Goal: Information Seeking & Learning: Compare options

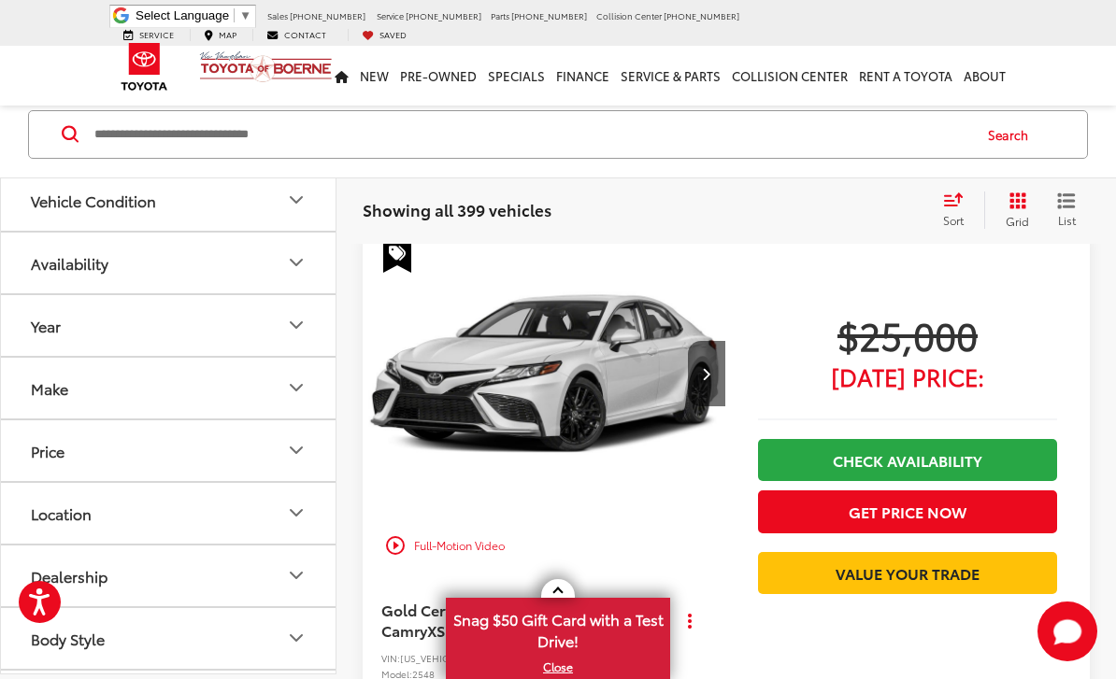
click at [43, 388] on div "Make" at bounding box center [49, 388] width 37 height 18
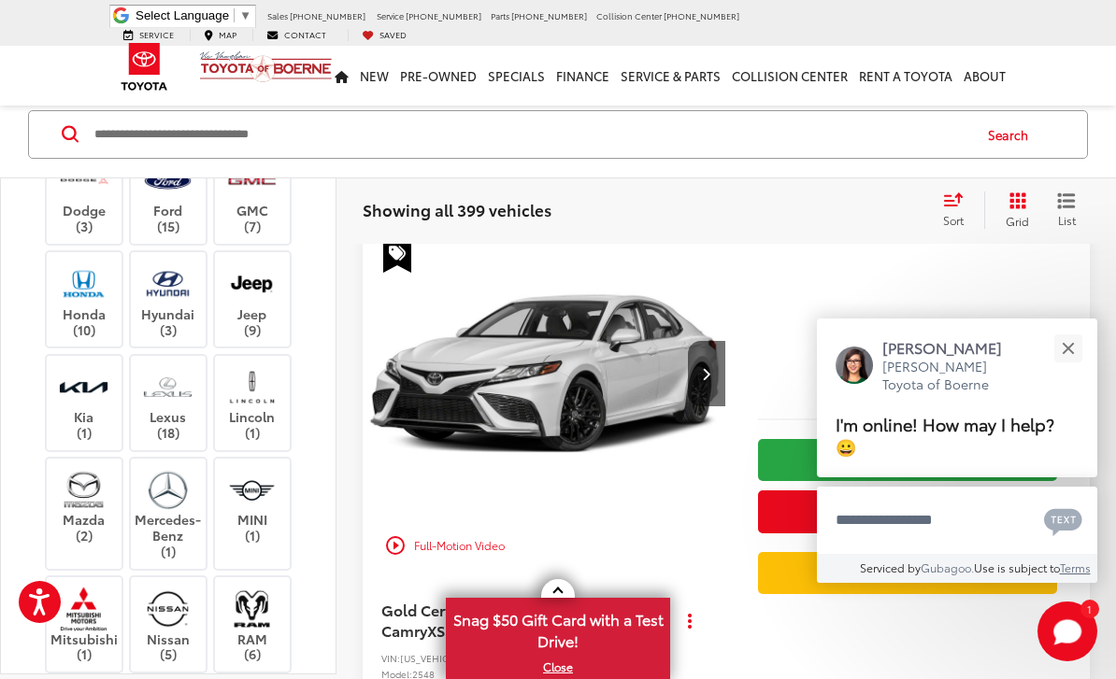
scroll to position [354, 0]
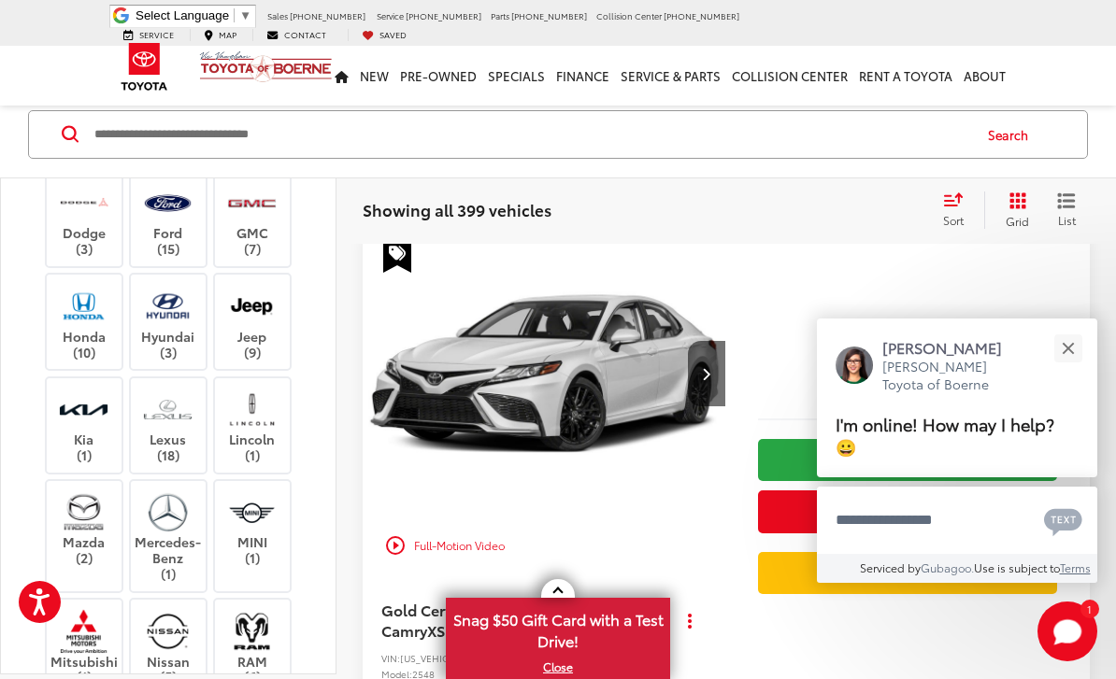
click at [265, 332] on label "Jeep (9)" at bounding box center [253, 322] width 76 height 76
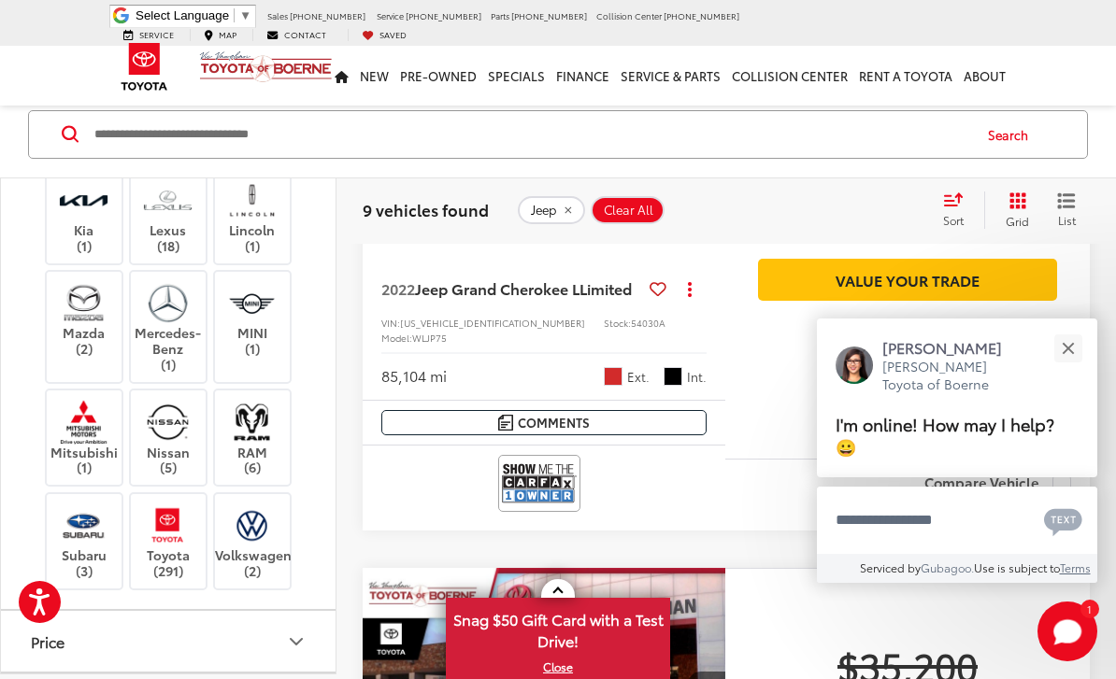
scroll to position [565, 0]
click at [166, 526] on img at bounding box center [167, 523] width 51 height 44
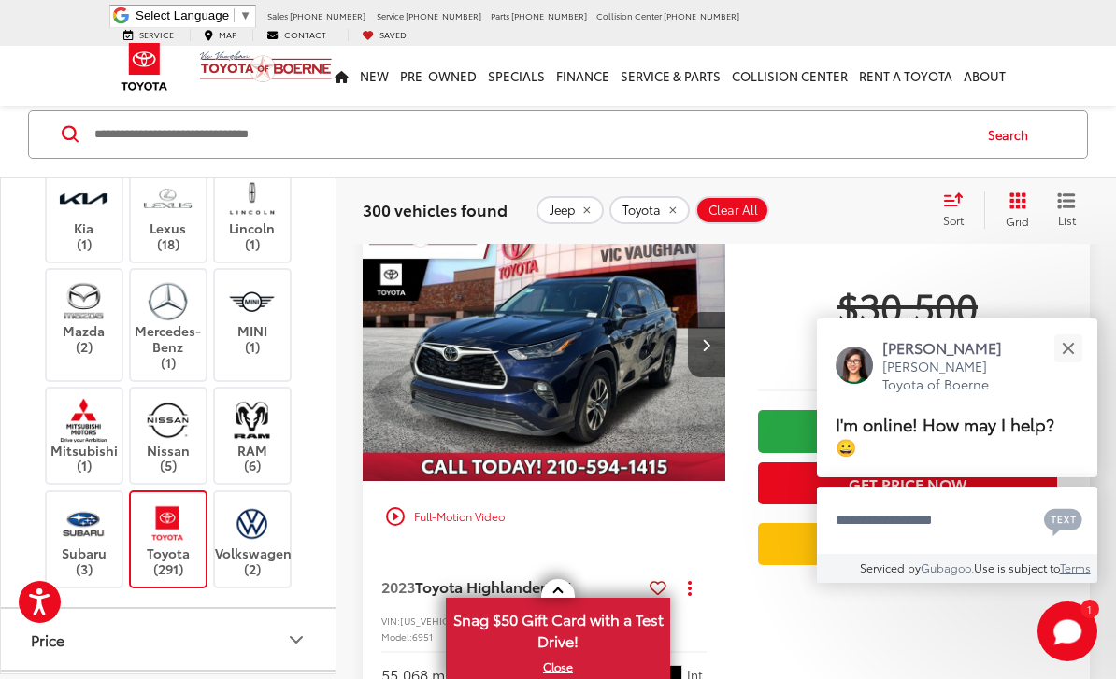
scroll to position [2192, 0]
click at [1070, 368] on button "Close" at bounding box center [1068, 348] width 40 height 40
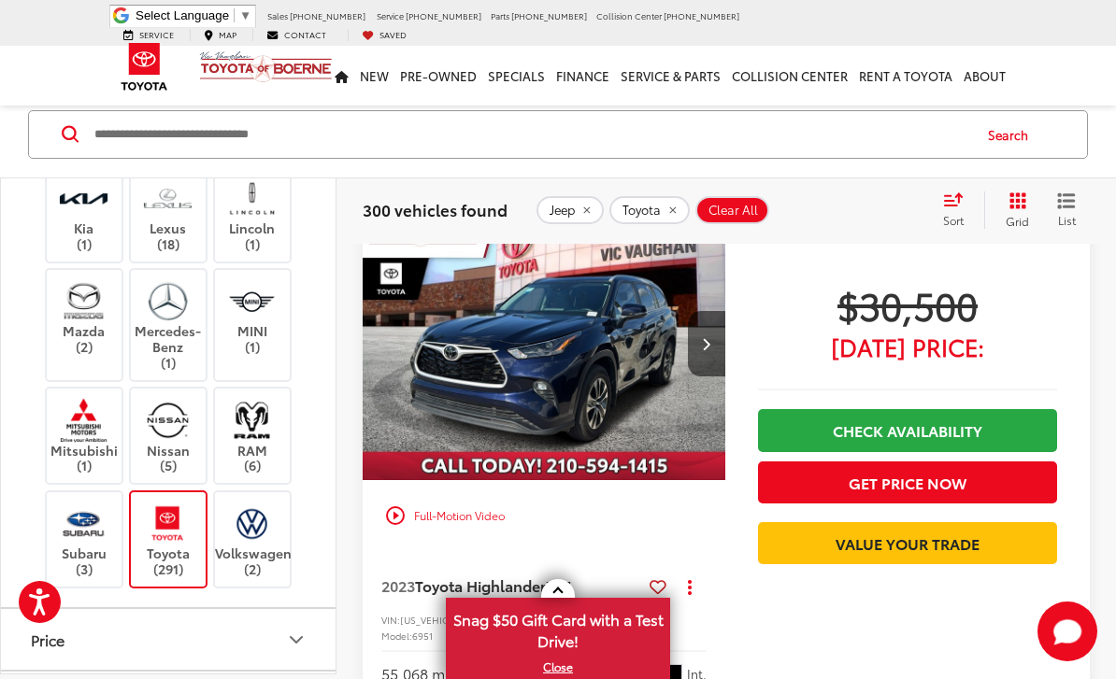
click at [1080, 395] on div "Track Price $30,500 Today's Price: Check Availability Get Price Now Value Your …" at bounding box center [907, 481] width 365 height 549
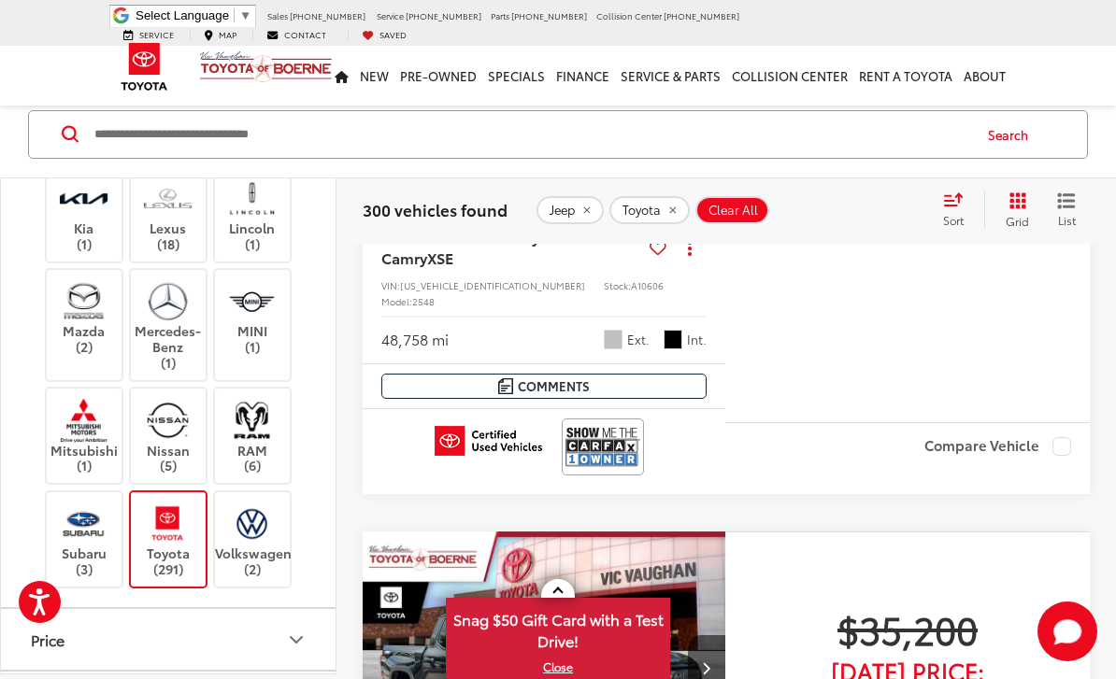
scroll to position [544, 0]
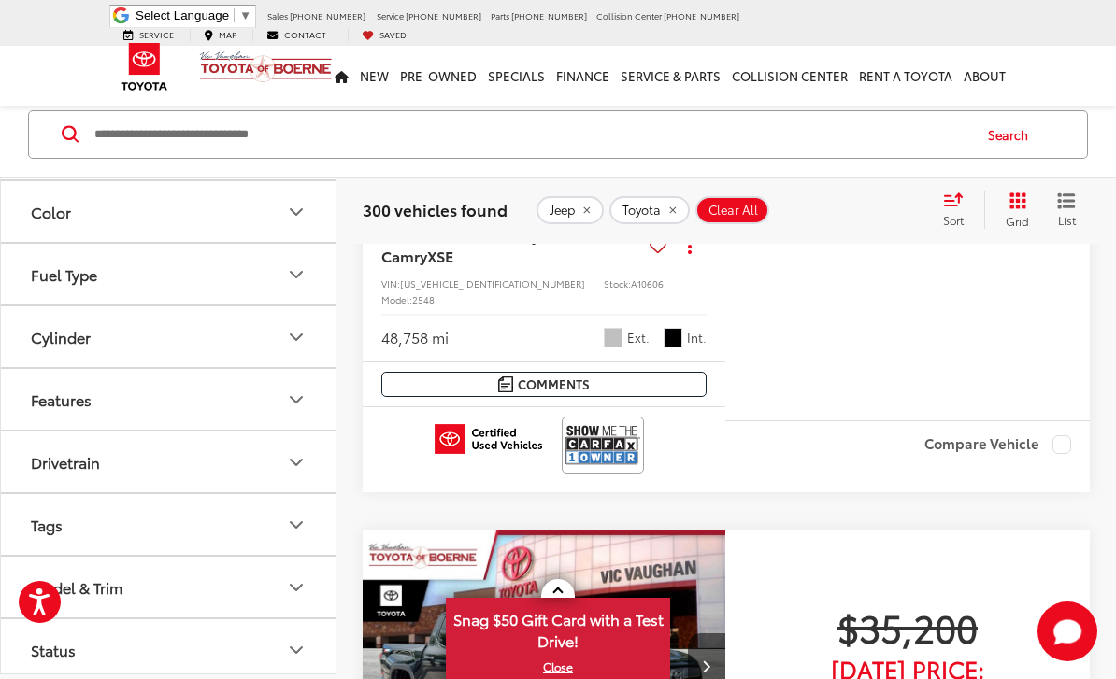
scroll to position [1400, 0]
click at [63, 587] on div "Model & Trim" at bounding box center [77, 588] width 92 height 18
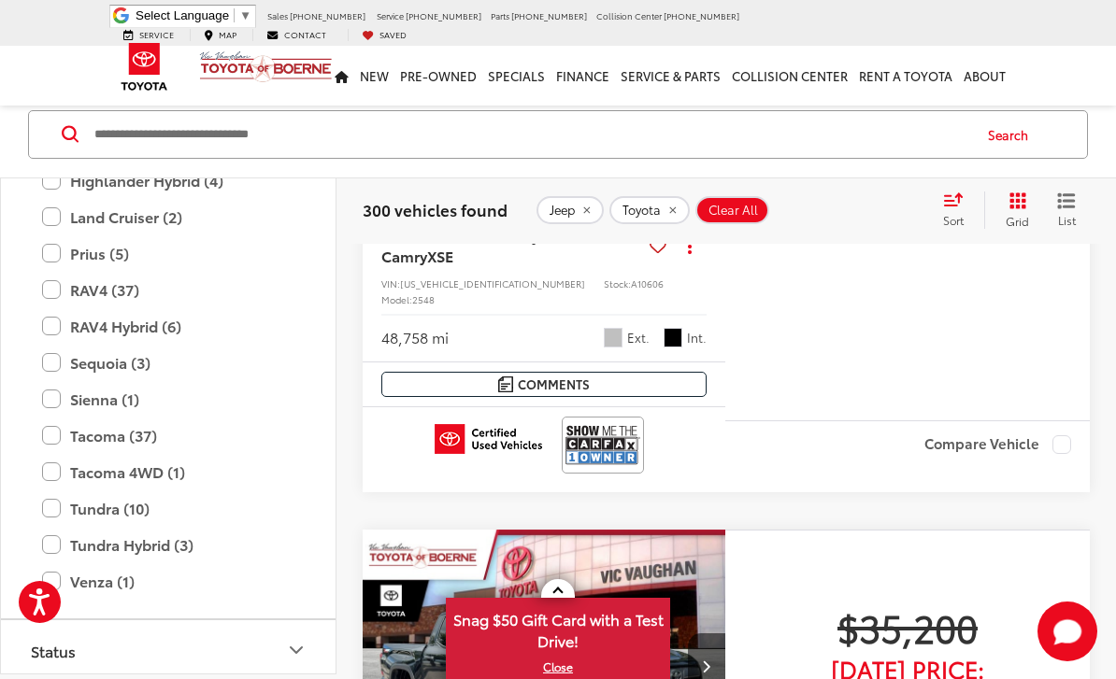
scroll to position [2540, 0]
click at [51, 464] on label "Tacoma 4WD (1)" at bounding box center [168, 474] width 252 height 33
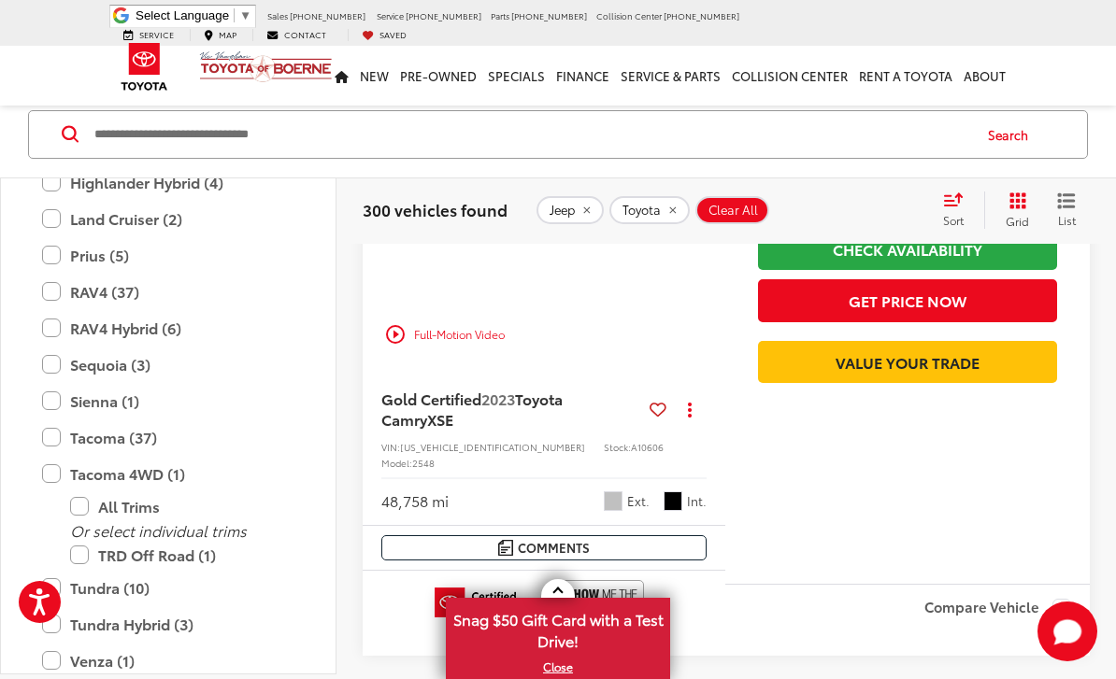
scroll to position [122, 0]
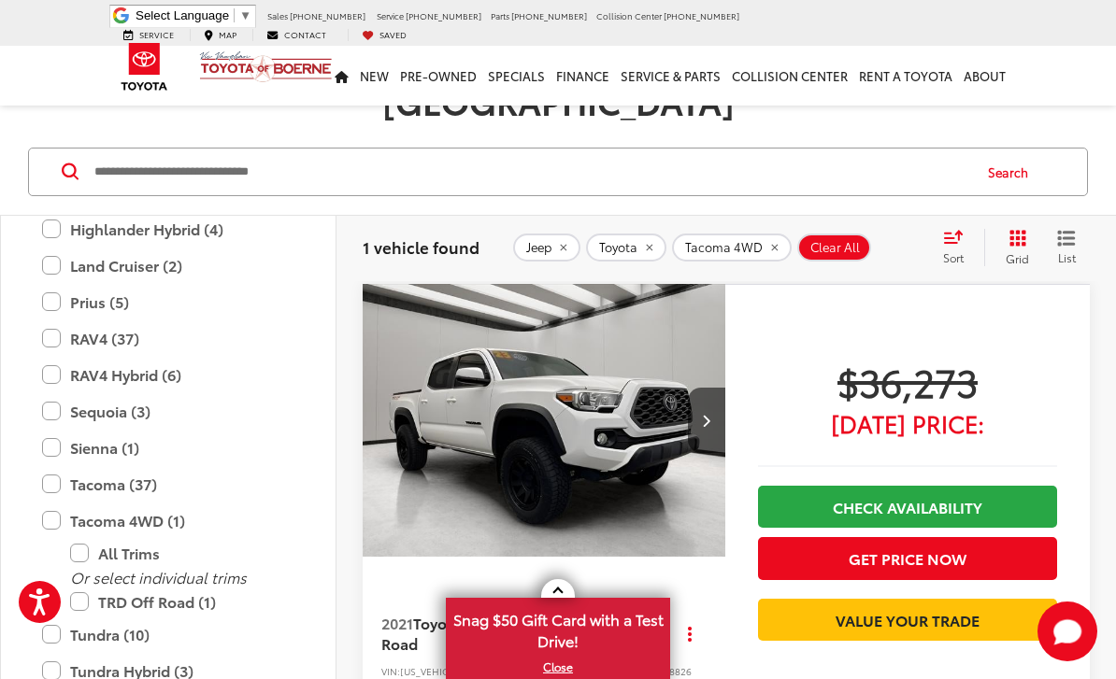
click at [648, 457] on img "2021 Toyota Tacoma 4WD TRD Off Road 0" at bounding box center [544, 421] width 365 height 274
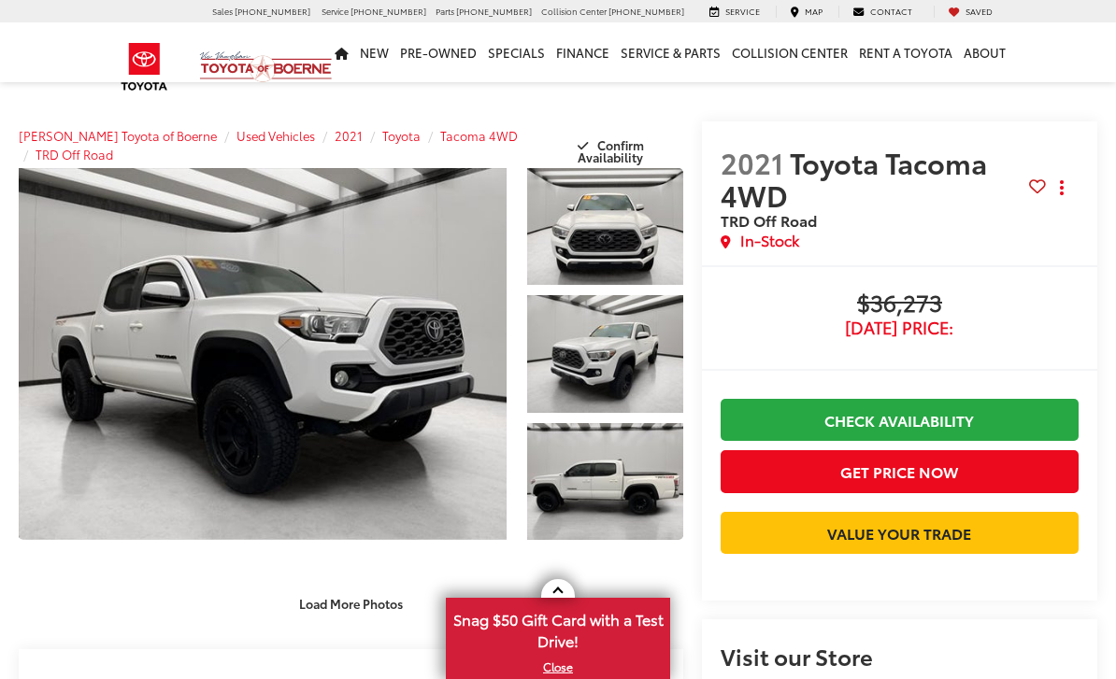
click at [360, 609] on button "Load More Photos" at bounding box center [351, 604] width 130 height 33
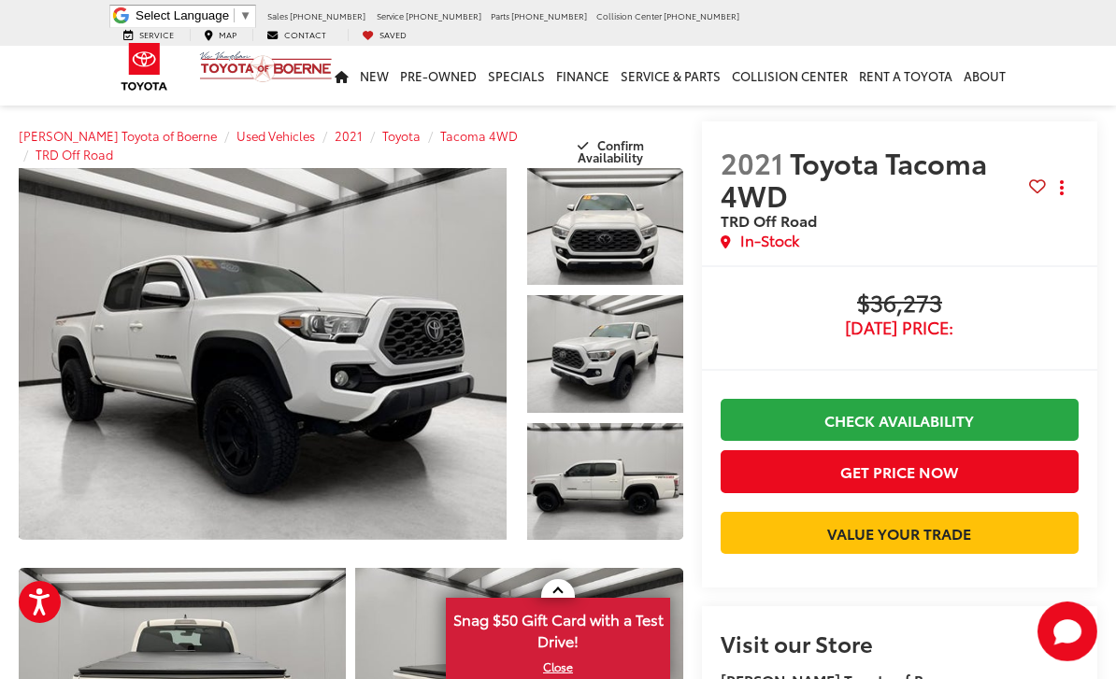
click at [266, 359] on link "Expand Photo 0" at bounding box center [263, 354] width 488 height 372
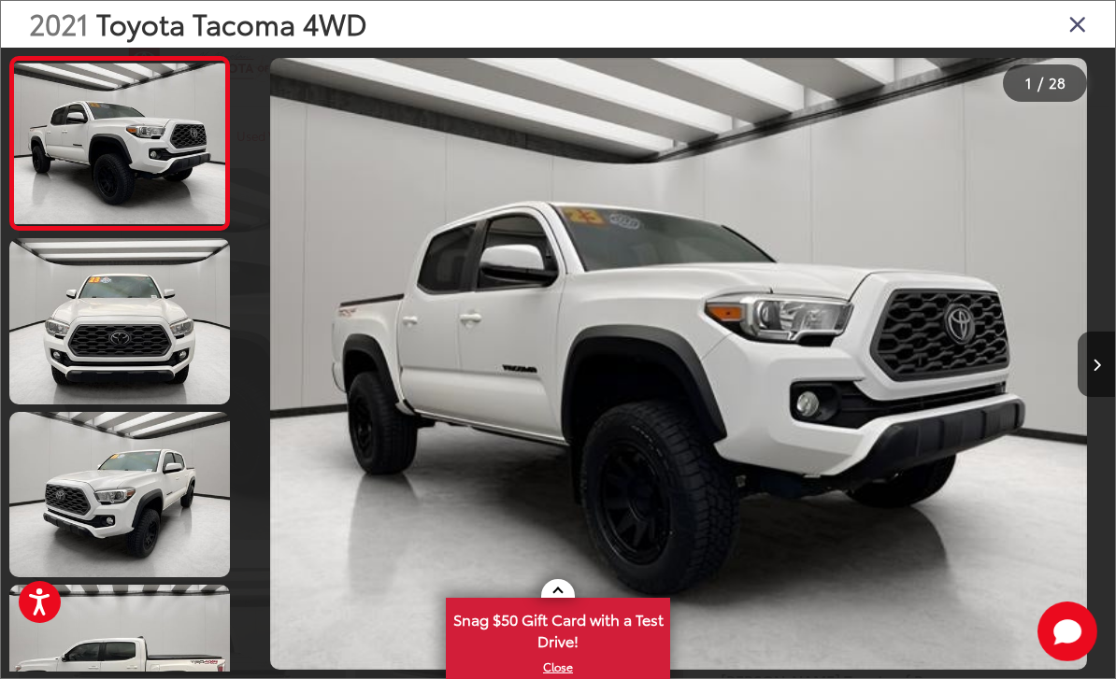
click at [813, 465] on img "2021 Toyota Tacoma 4WD TRD Off Road 0" at bounding box center [678, 363] width 817 height 611
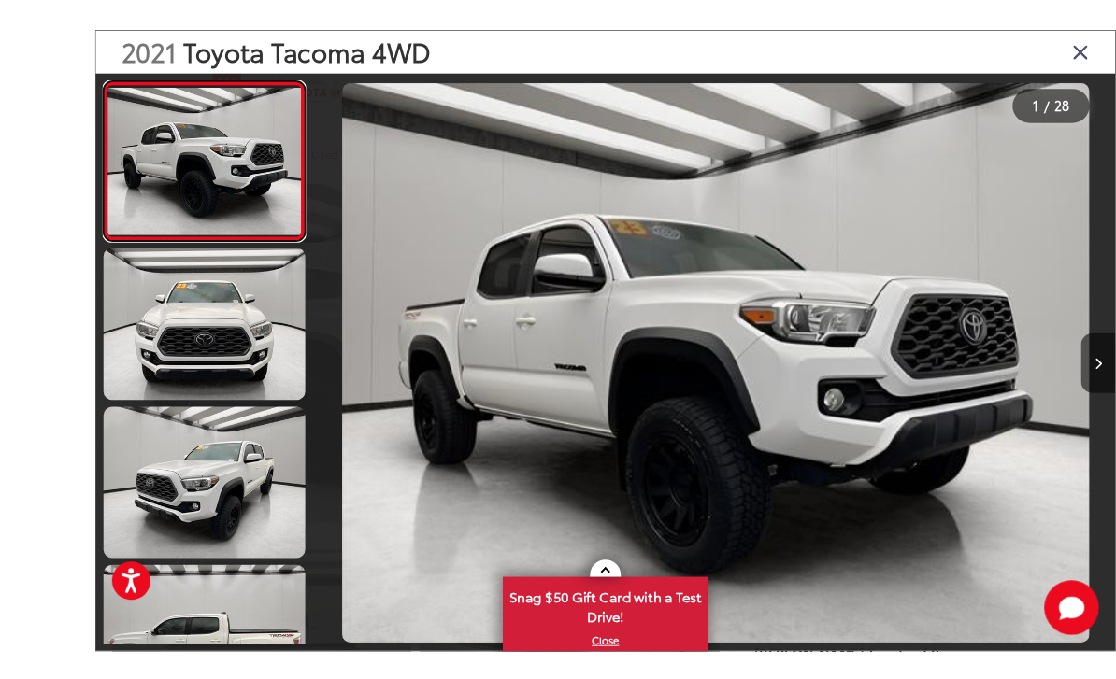
scroll to position [2, 0]
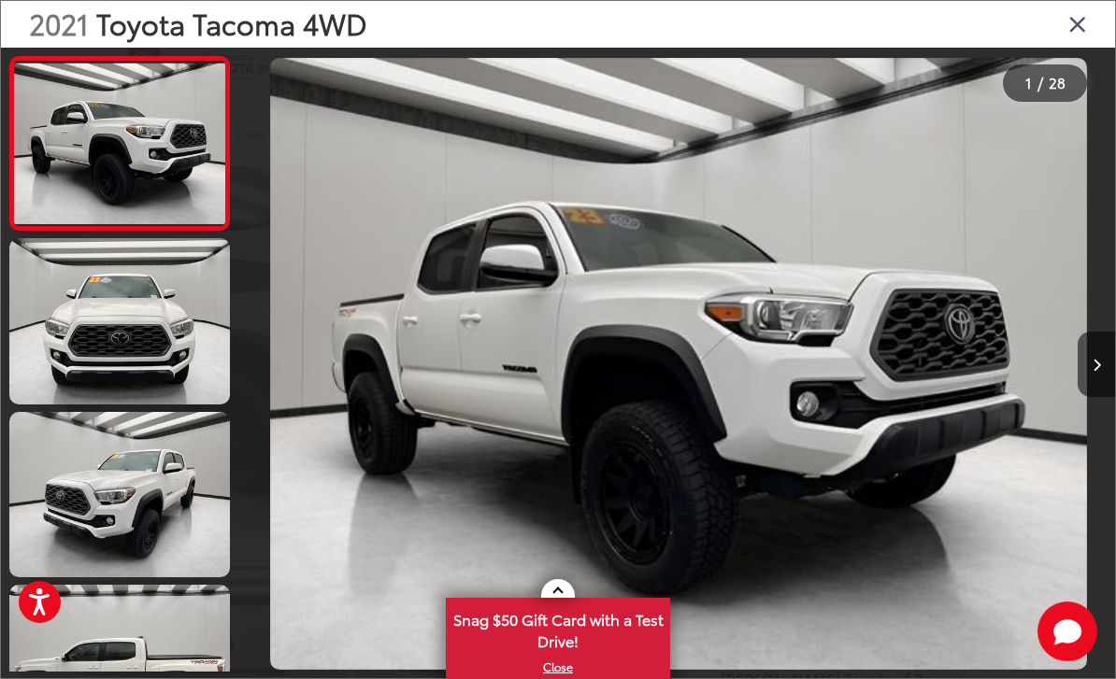
click at [1094, 397] on button "Next image" at bounding box center [1096, 364] width 37 height 65
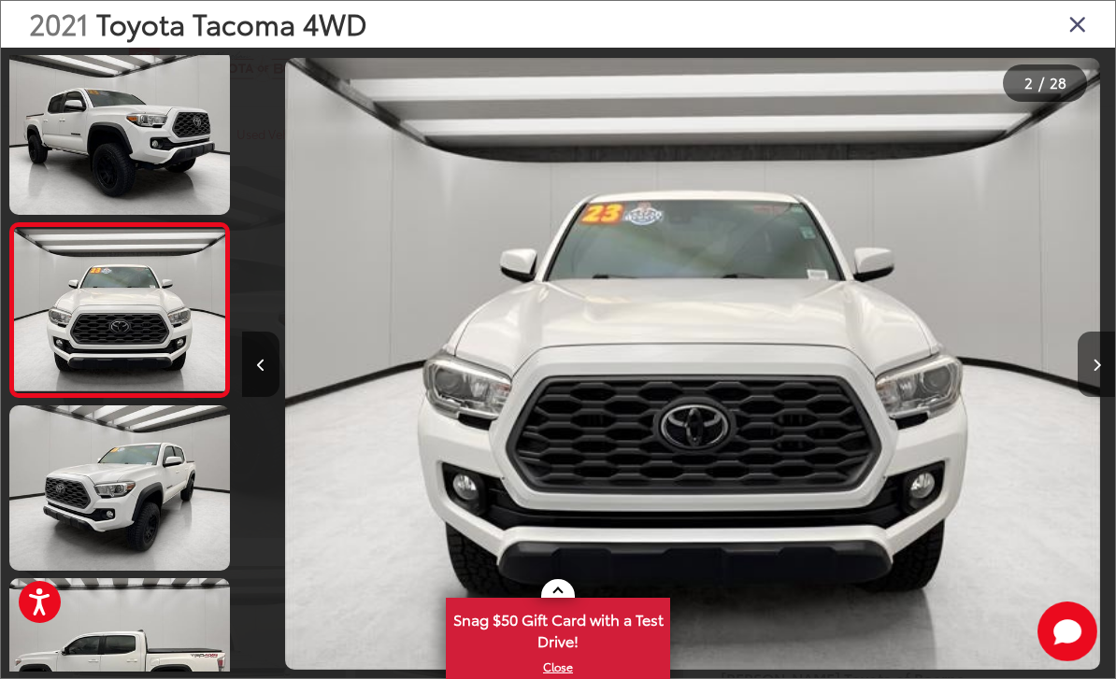
scroll to position [7, 0]
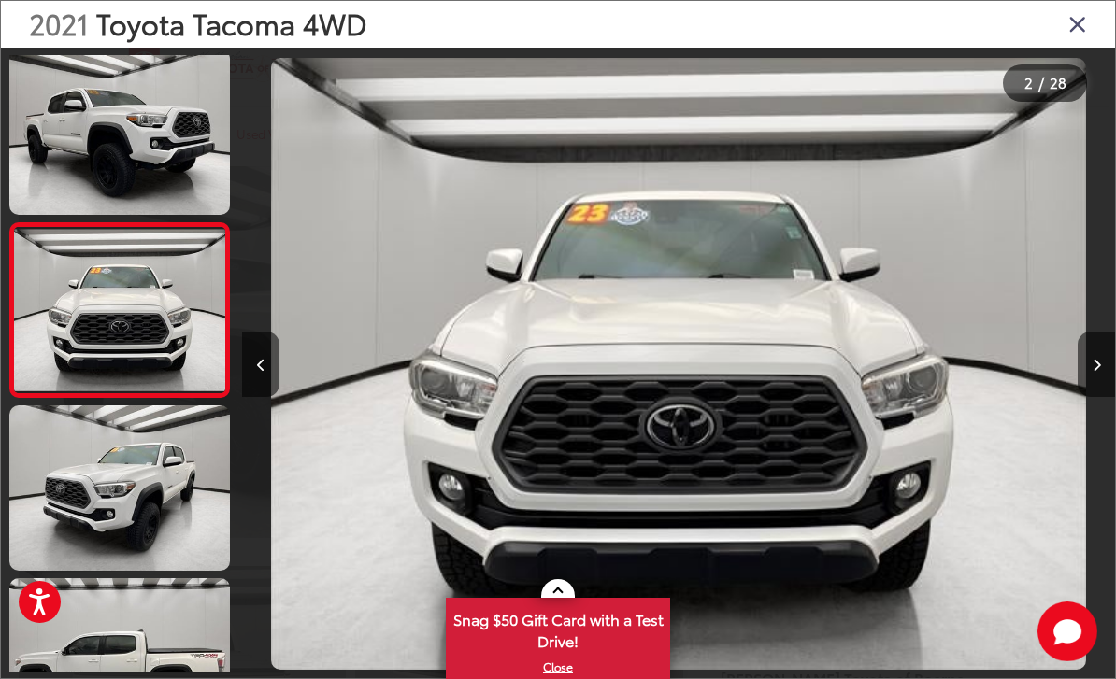
click at [1093, 372] on icon "Next image" at bounding box center [1097, 365] width 8 height 13
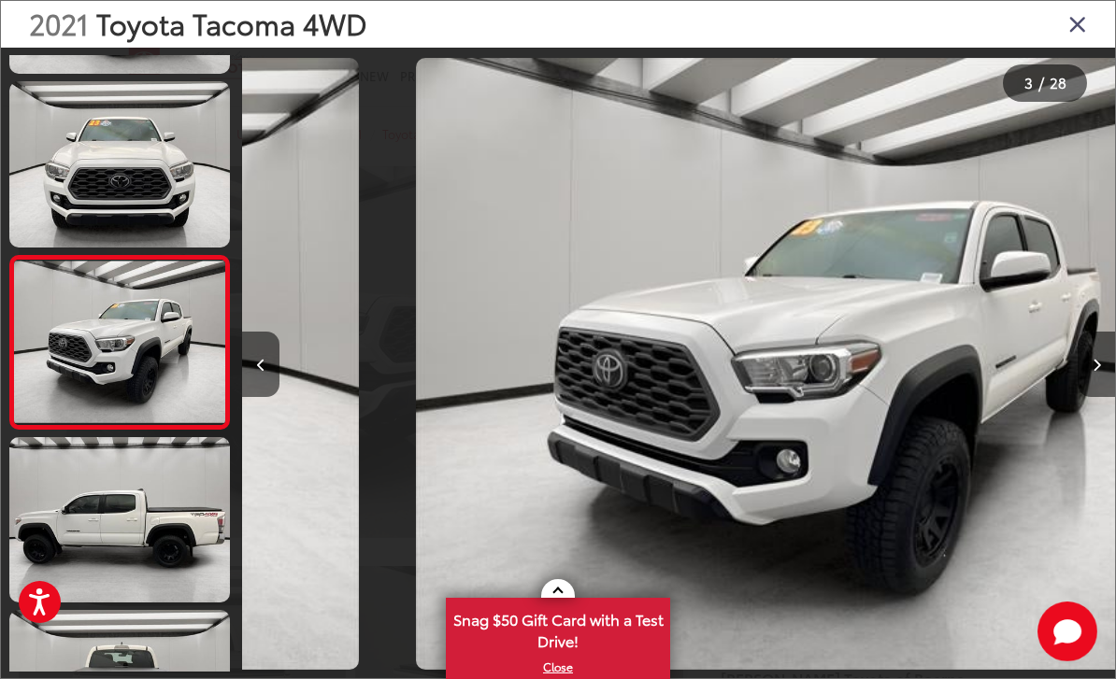
scroll to position [0, 1745]
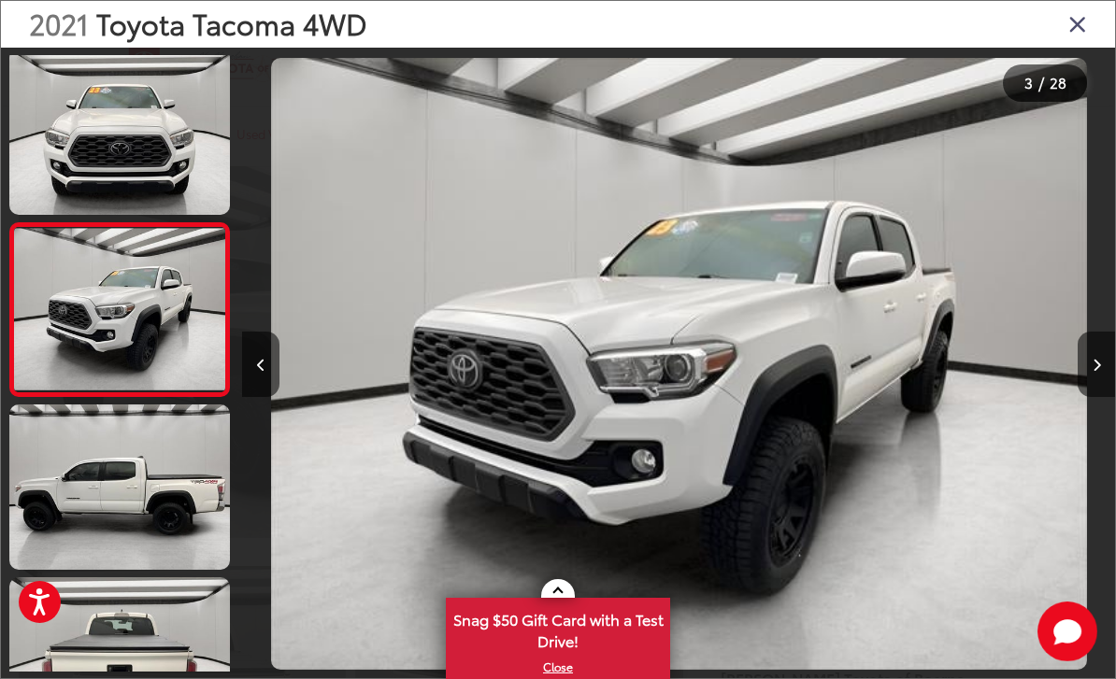
click at [1091, 389] on button "Next image" at bounding box center [1096, 364] width 37 height 65
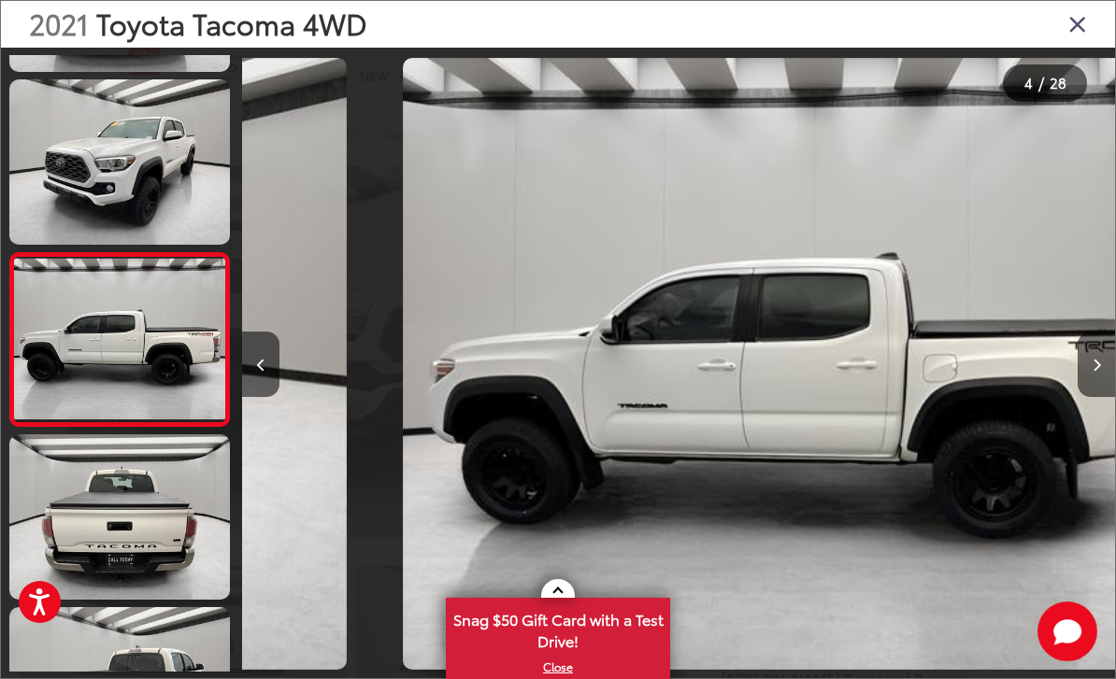
scroll to position [353, 0]
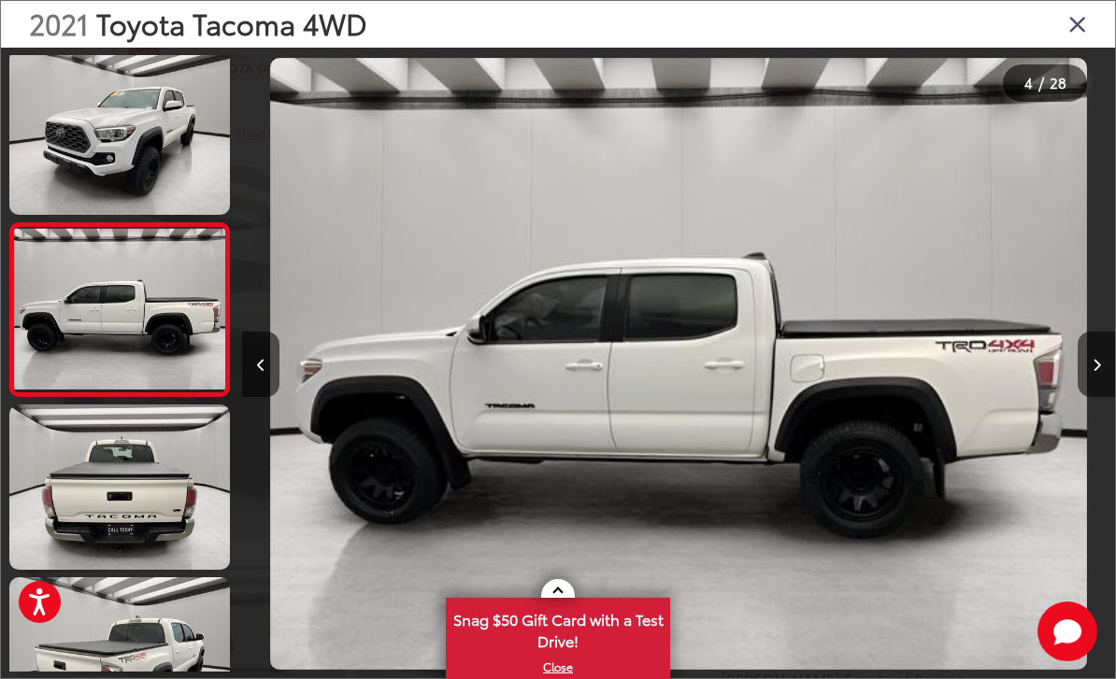
click at [1090, 391] on button "Next image" at bounding box center [1096, 364] width 37 height 65
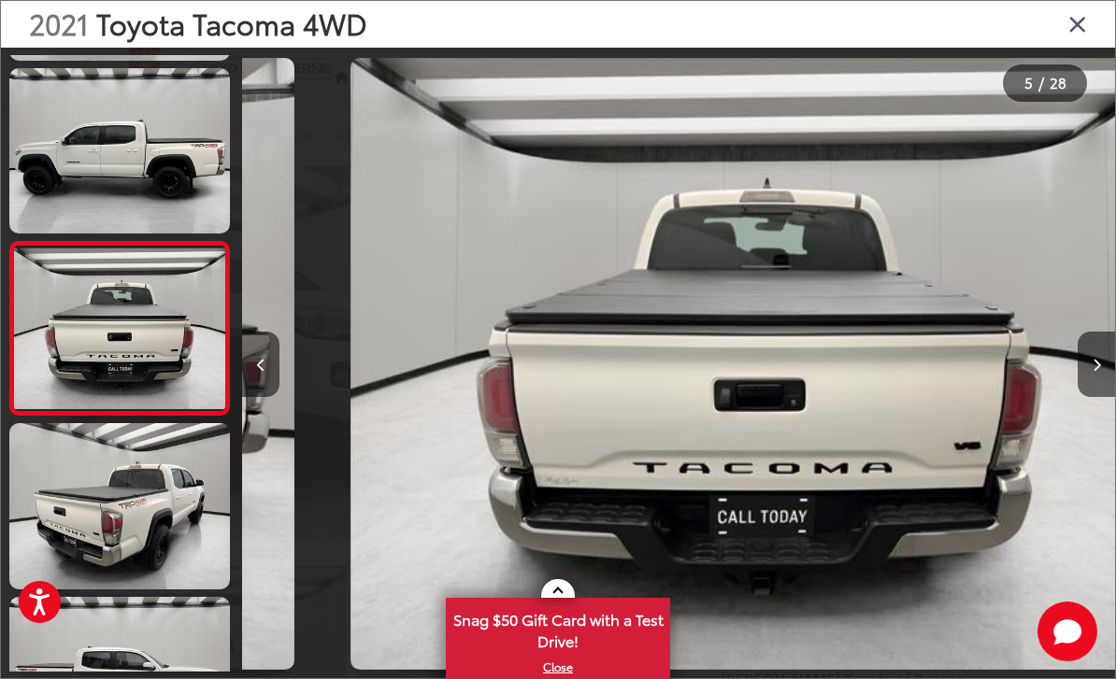
scroll to position [526, 0]
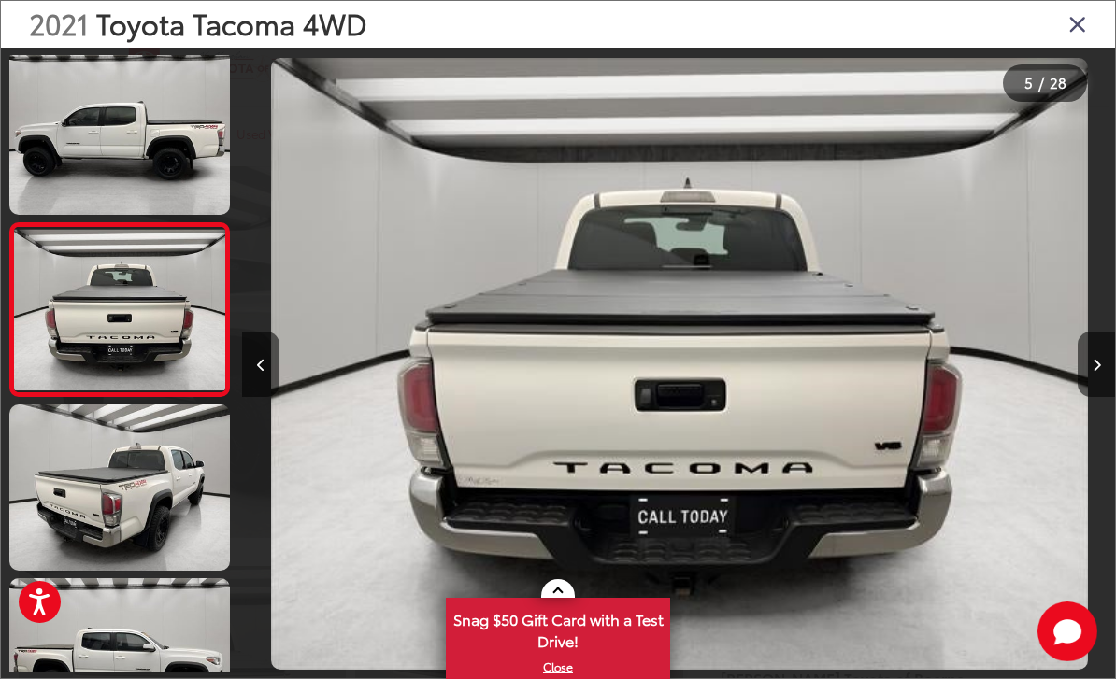
click at [1093, 372] on icon "Next image" at bounding box center [1097, 365] width 8 height 13
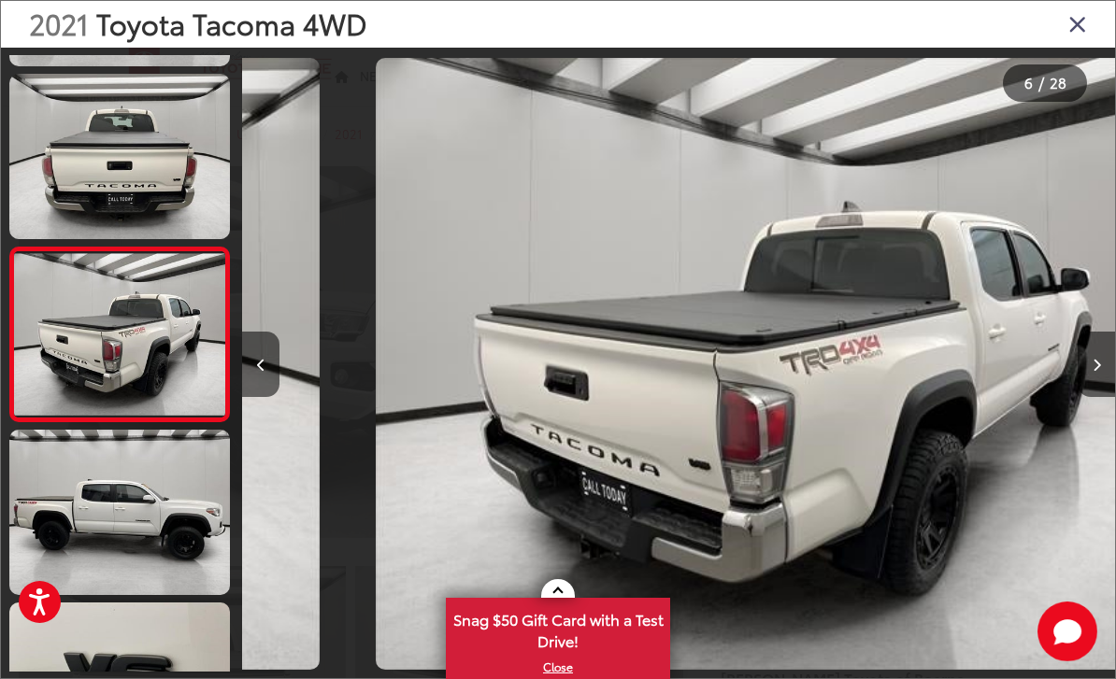
scroll to position [699, 0]
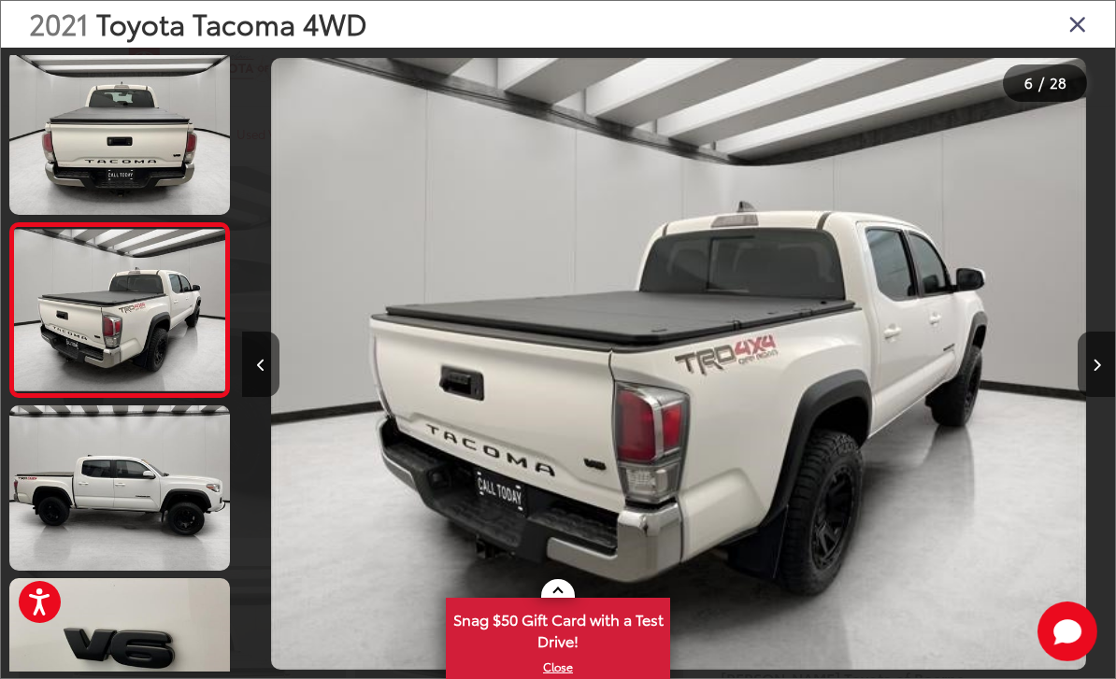
click at [1091, 379] on button "Next image" at bounding box center [1096, 364] width 37 height 65
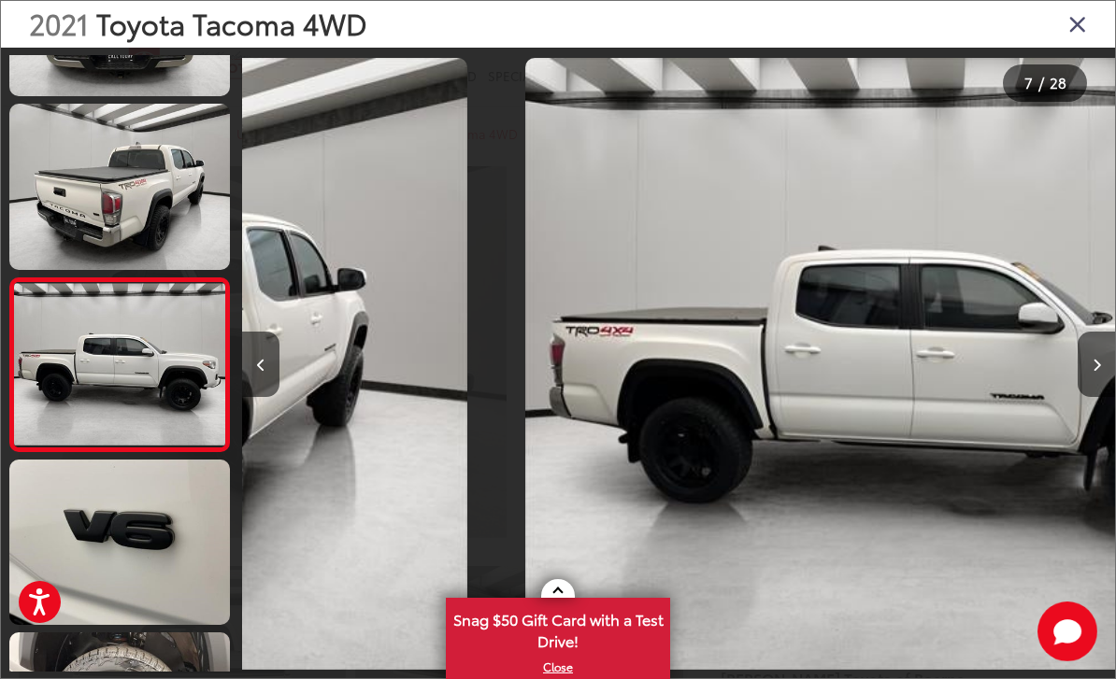
scroll to position [0, 5236]
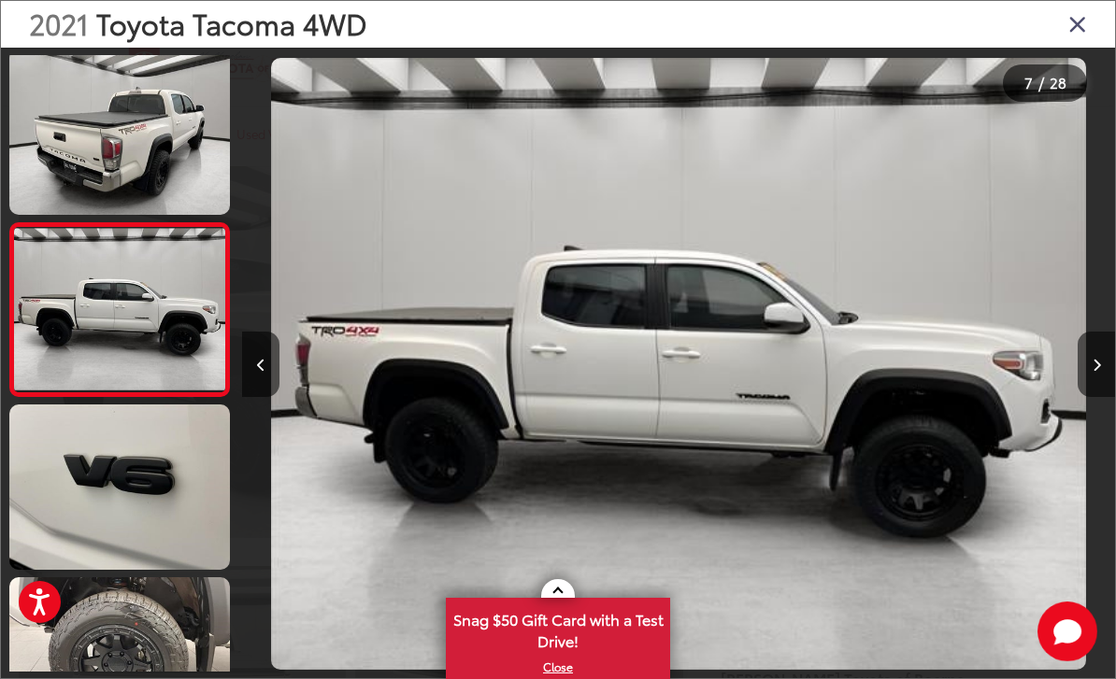
click at [1085, 379] on button "Next image" at bounding box center [1096, 364] width 37 height 65
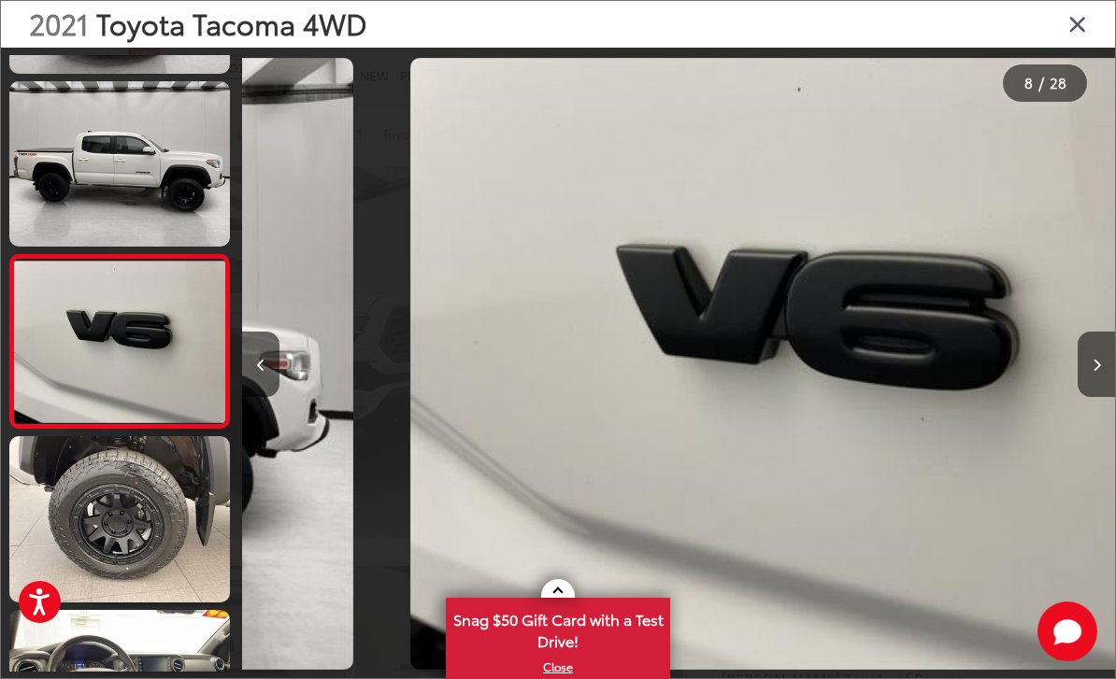
scroll to position [0, 0]
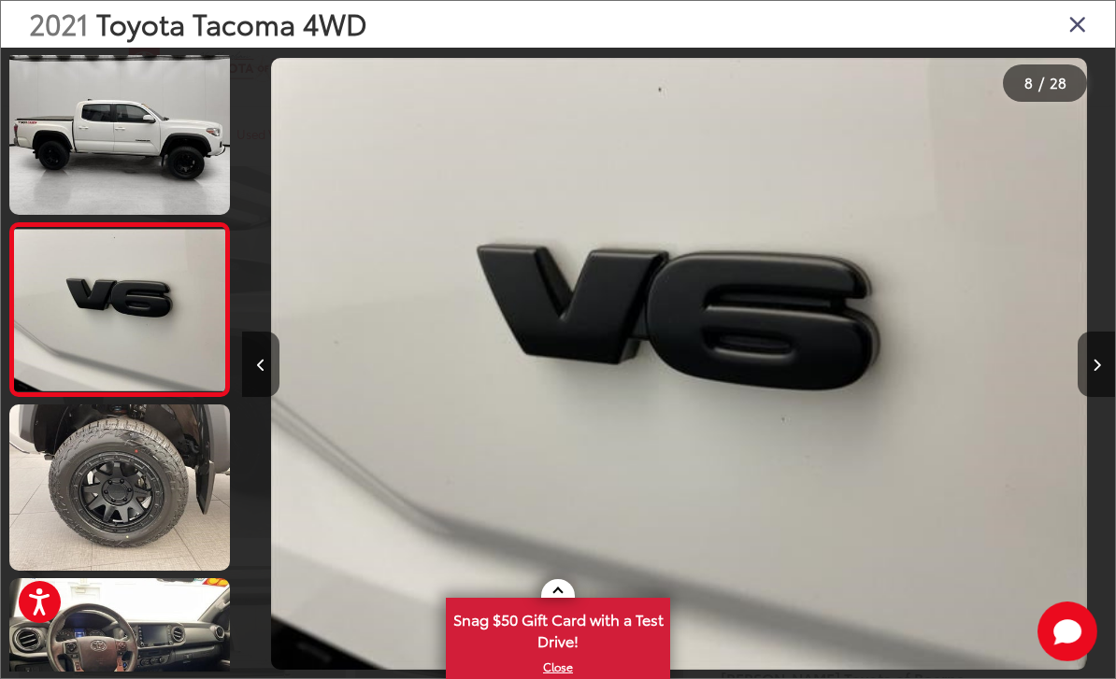
click at [1082, 379] on button "Next image" at bounding box center [1096, 364] width 37 height 65
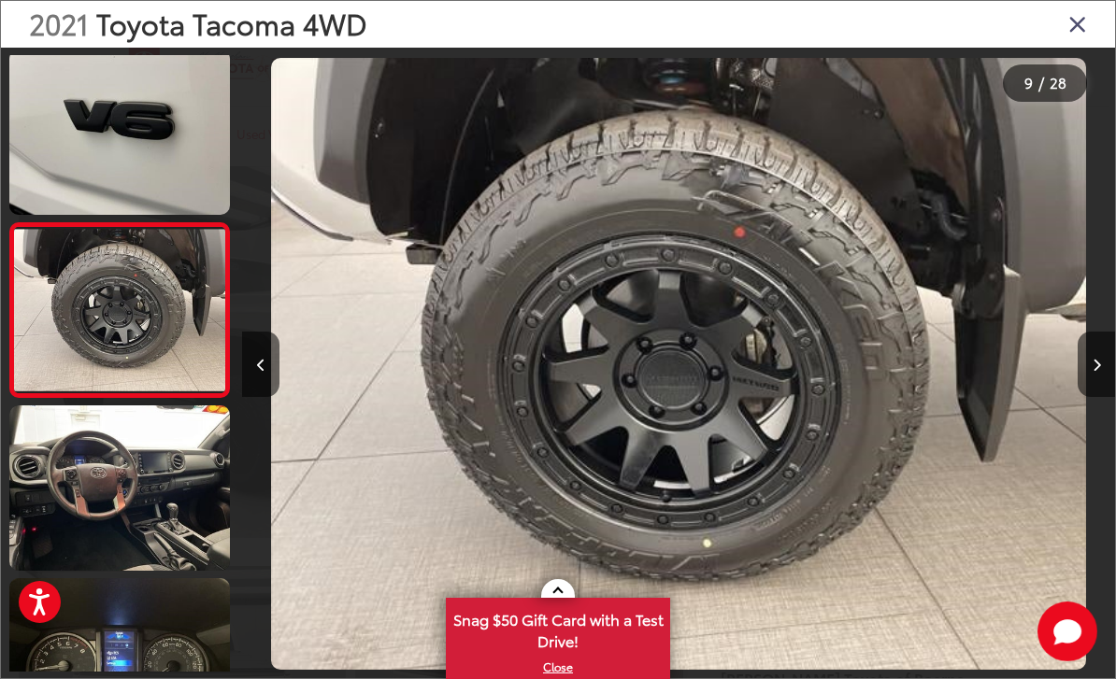
click at [1085, 386] on button "Next image" at bounding box center [1096, 364] width 37 height 65
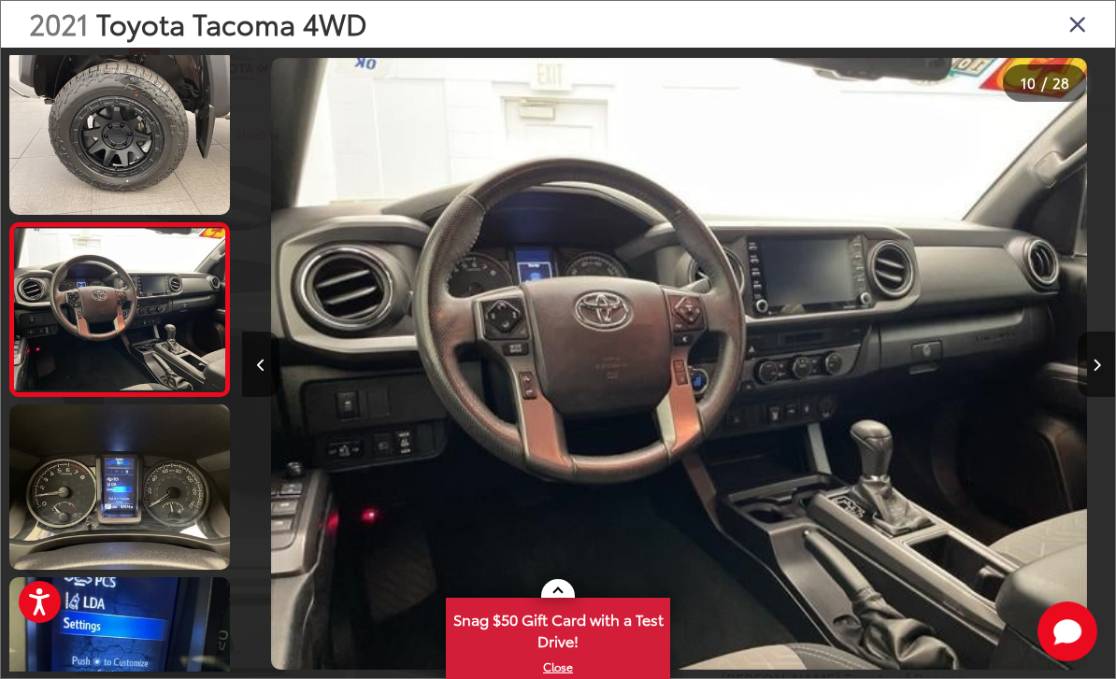
click at [1085, 397] on button "Next image" at bounding box center [1096, 364] width 37 height 65
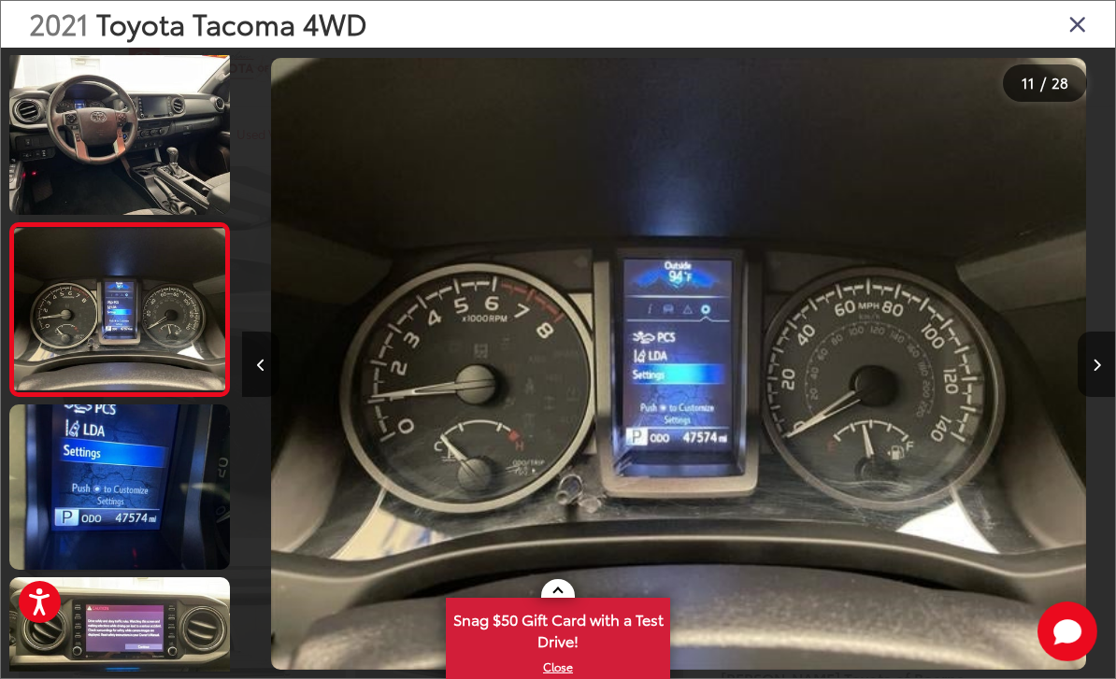
click at [1103, 397] on button "Next image" at bounding box center [1096, 364] width 37 height 65
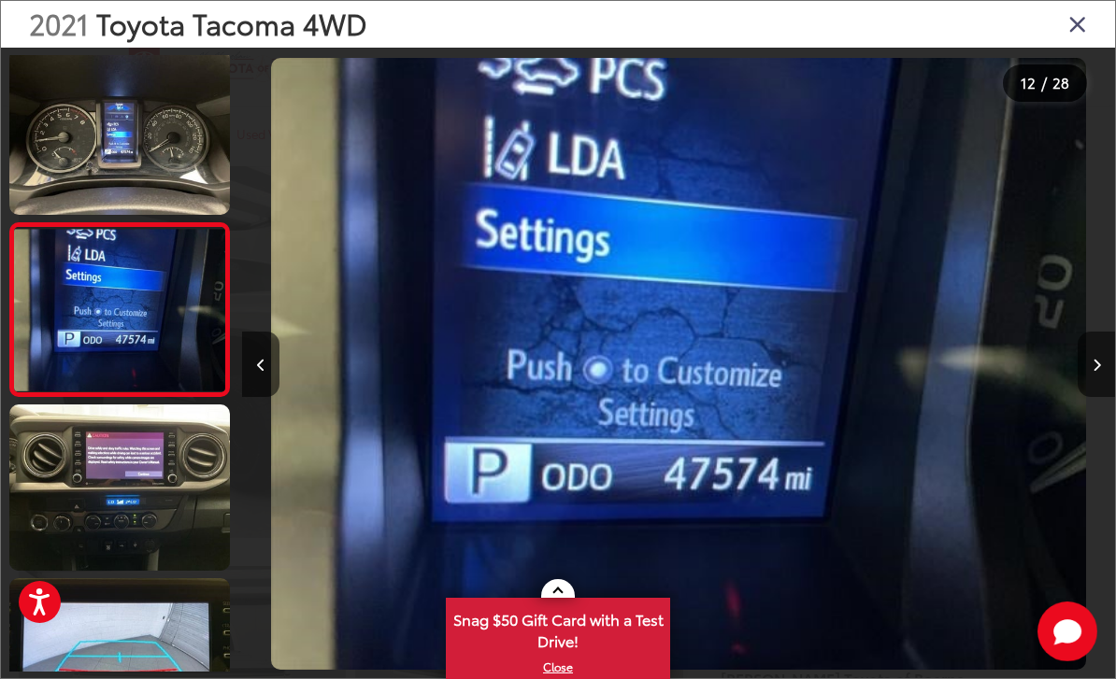
click at [1083, 397] on button "Next image" at bounding box center [1096, 364] width 37 height 65
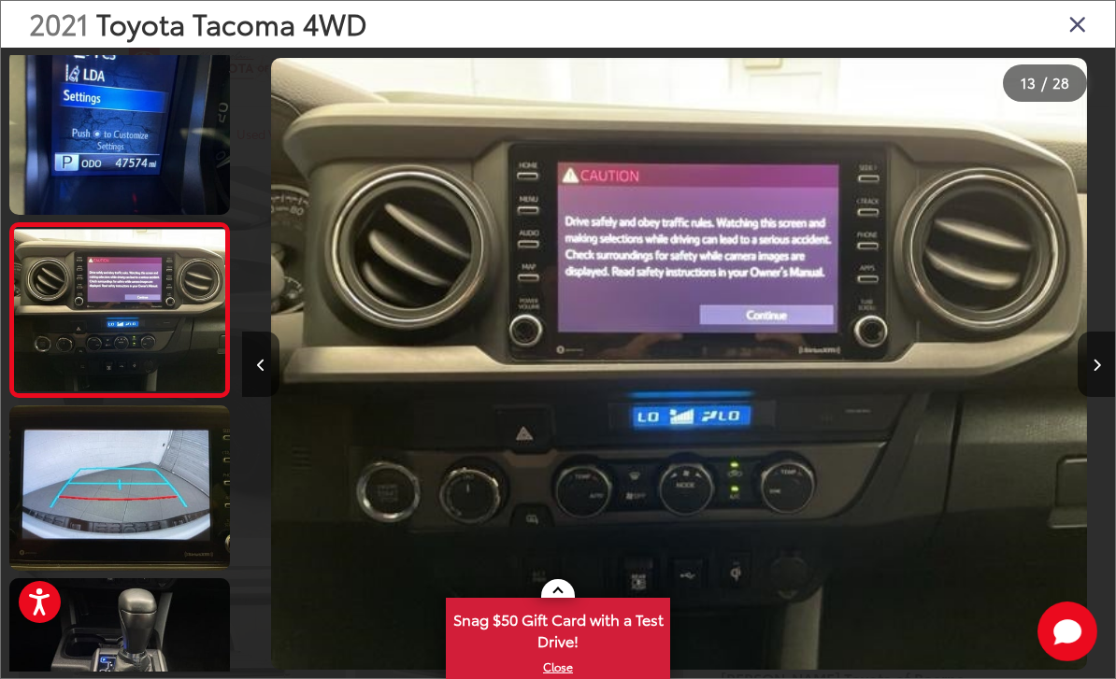
click at [1096, 394] on button "Next image" at bounding box center [1096, 364] width 37 height 65
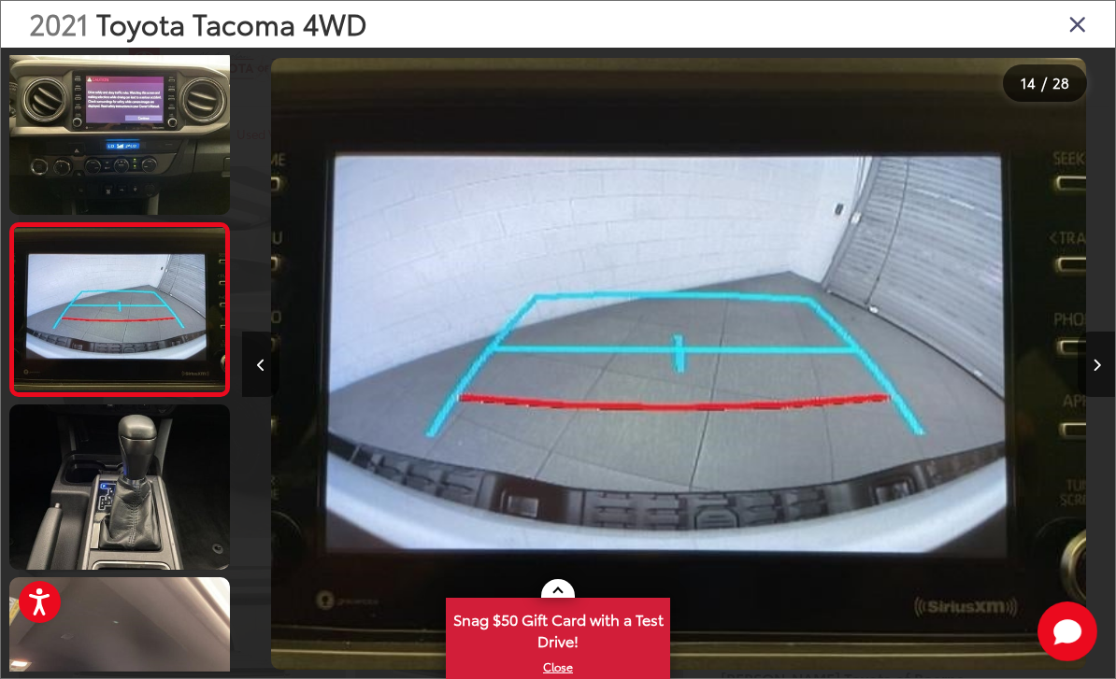
click at [1094, 394] on button "Next image" at bounding box center [1096, 364] width 37 height 65
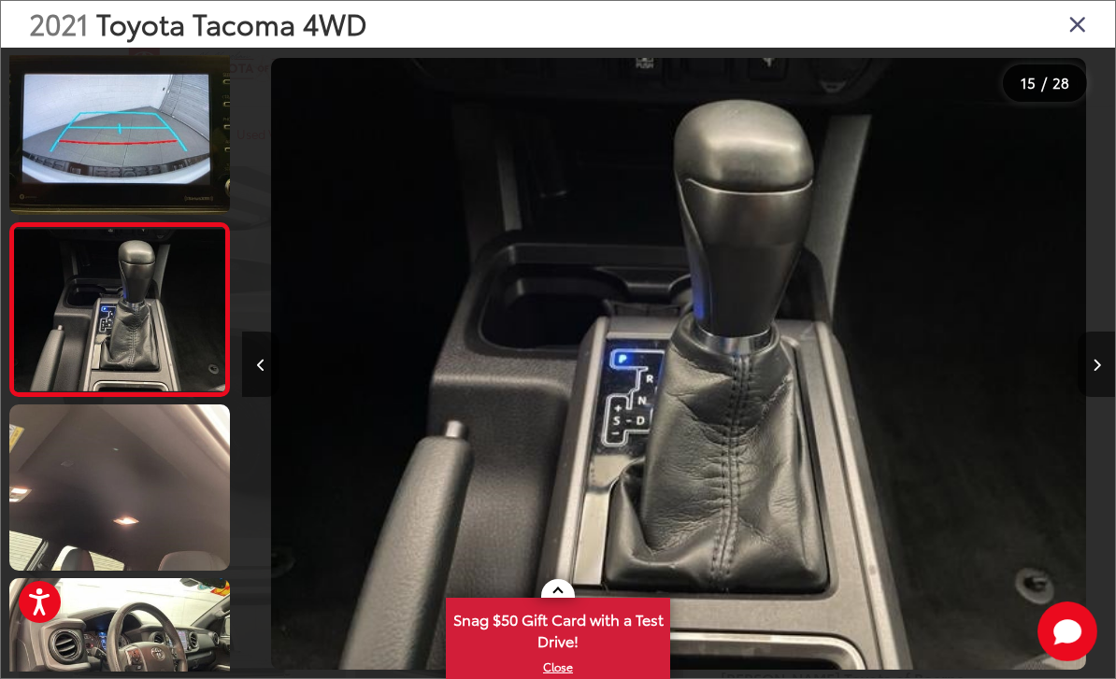
click at [1083, 397] on button "Next image" at bounding box center [1096, 364] width 37 height 65
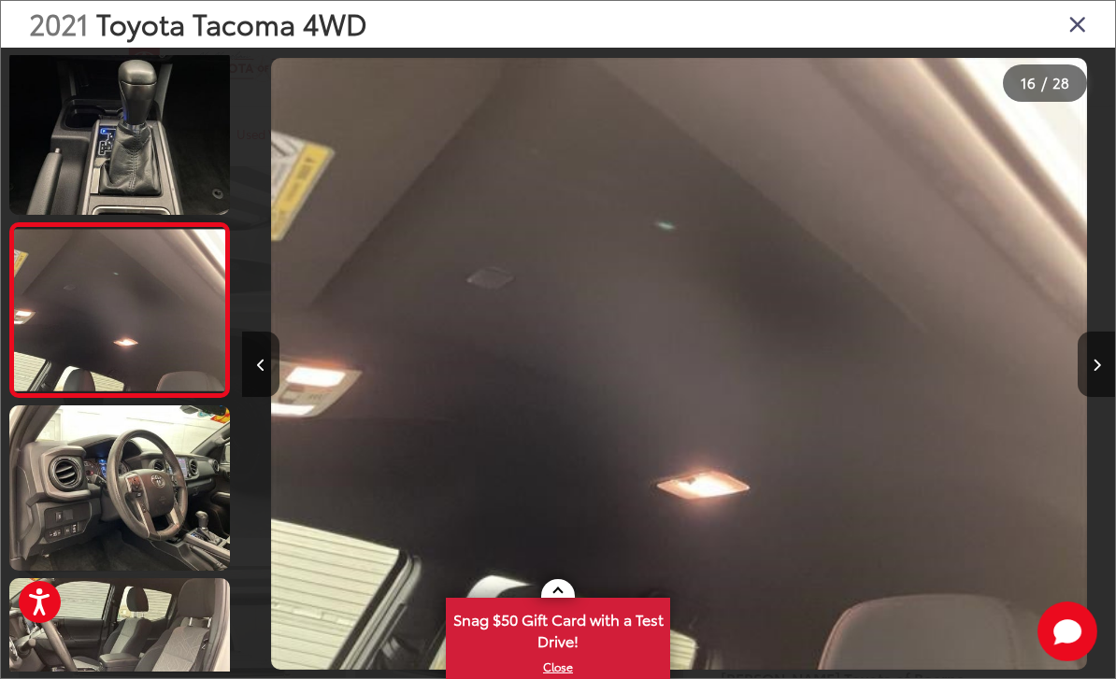
click at [1088, 397] on button "Next image" at bounding box center [1096, 364] width 37 height 65
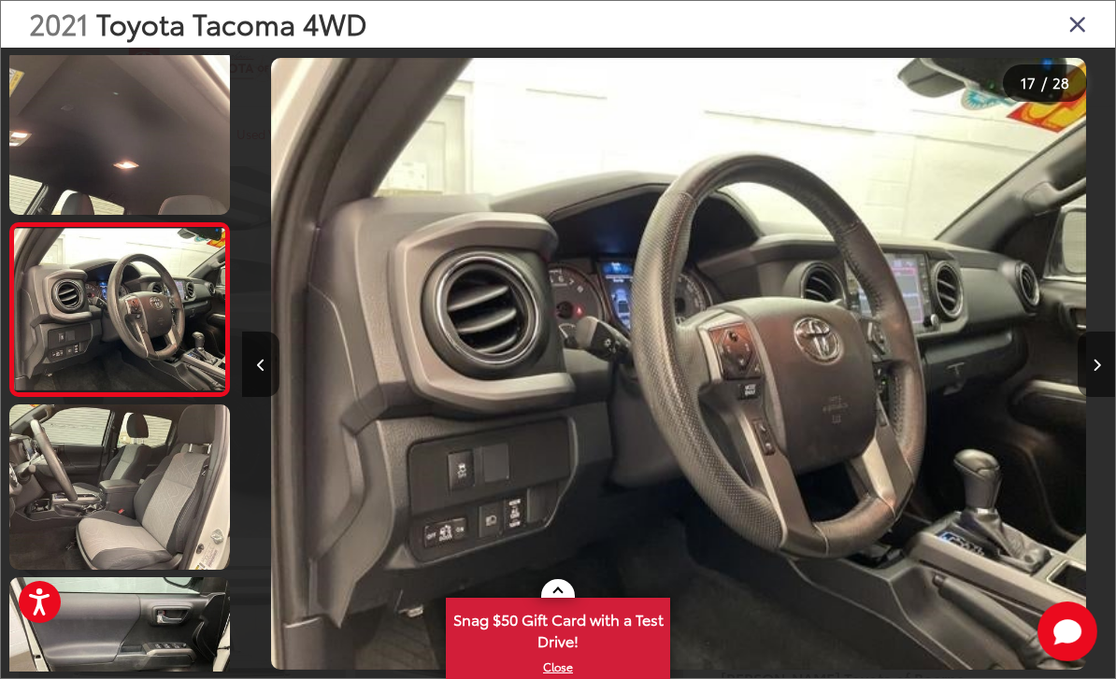
click at [268, 390] on button "Previous image" at bounding box center [260, 364] width 37 height 65
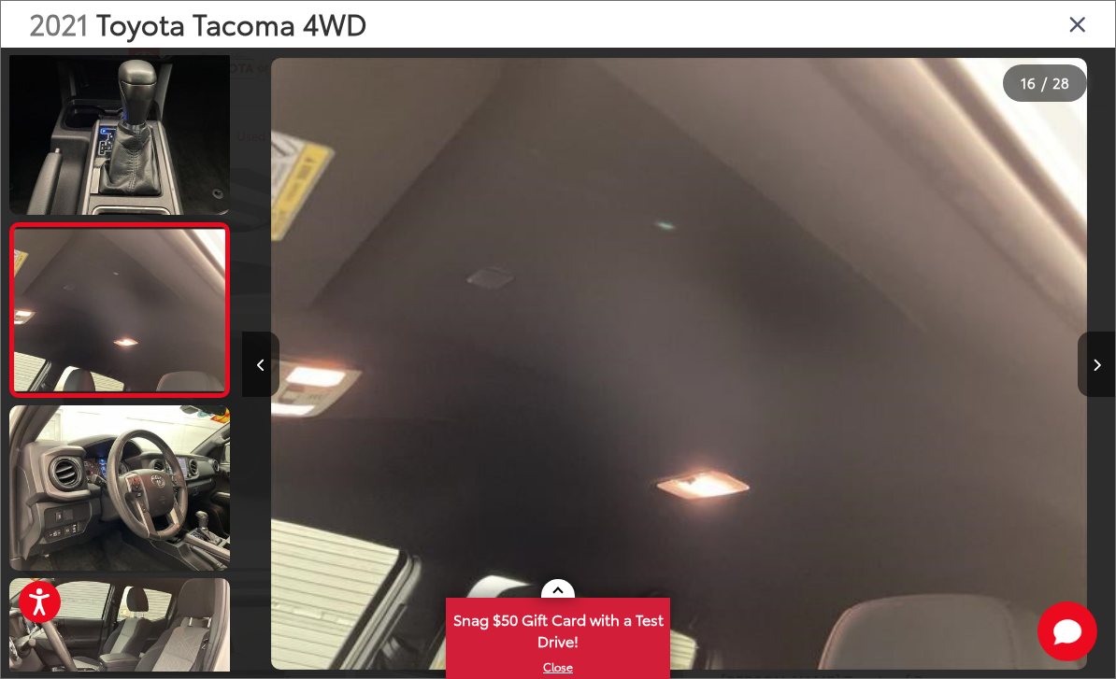
click at [1103, 388] on button "Next image" at bounding box center [1096, 364] width 37 height 65
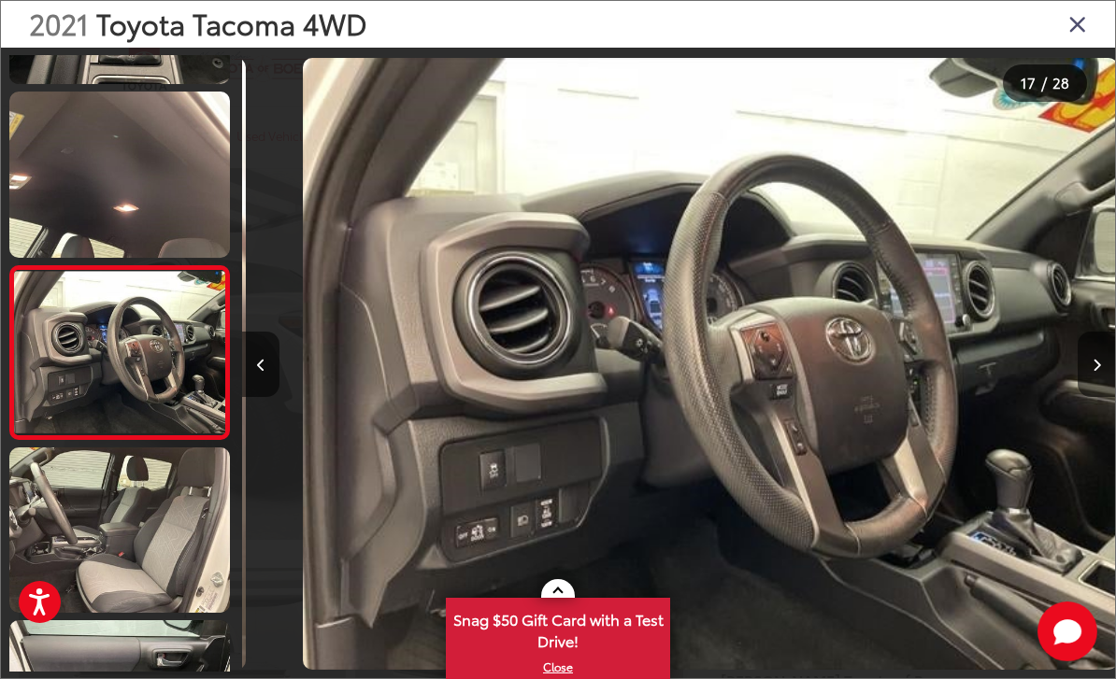
click at [1091, 393] on button "Next image" at bounding box center [1096, 364] width 37 height 65
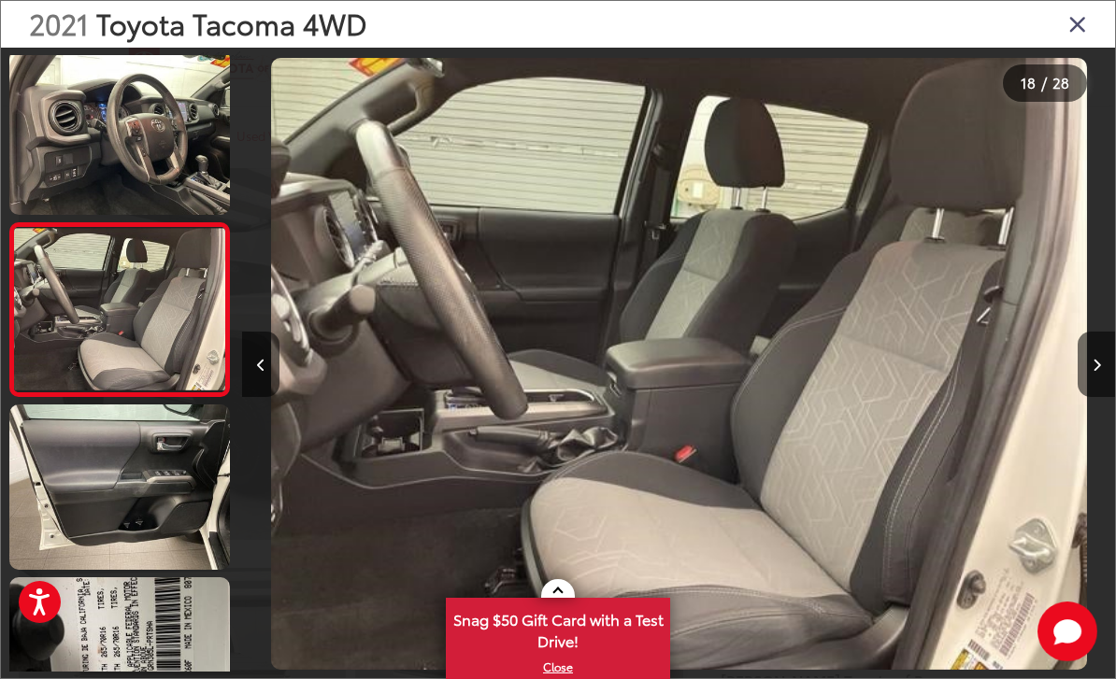
click at [1093, 396] on button "Next image" at bounding box center [1096, 364] width 37 height 65
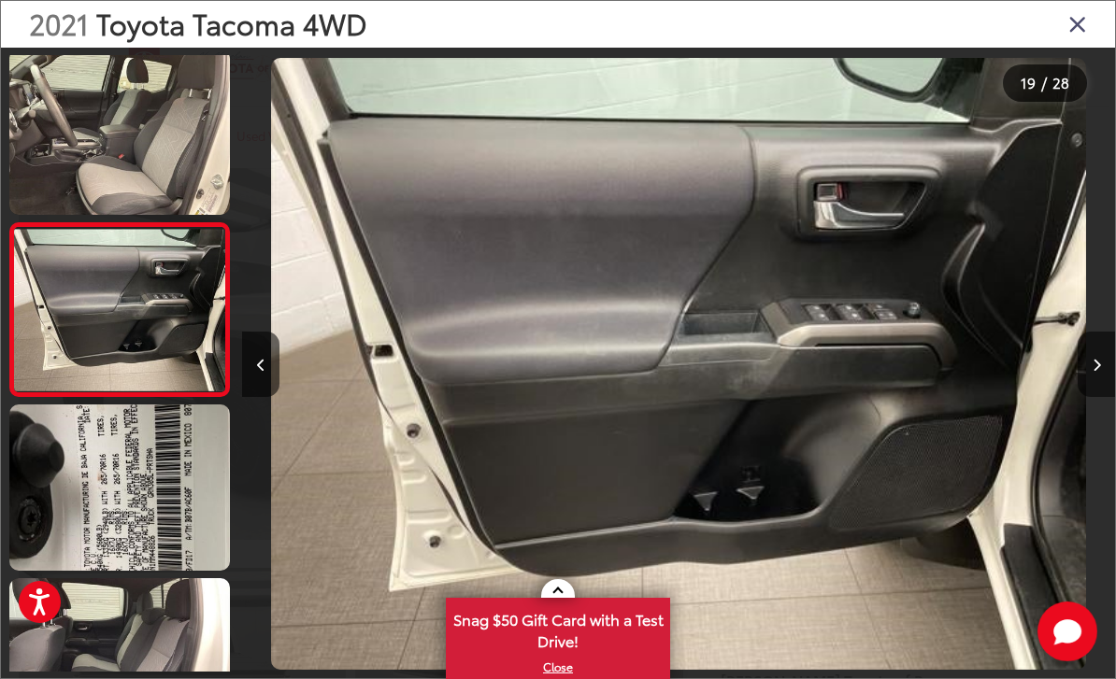
click at [1107, 397] on button "Next image" at bounding box center [1096, 364] width 37 height 65
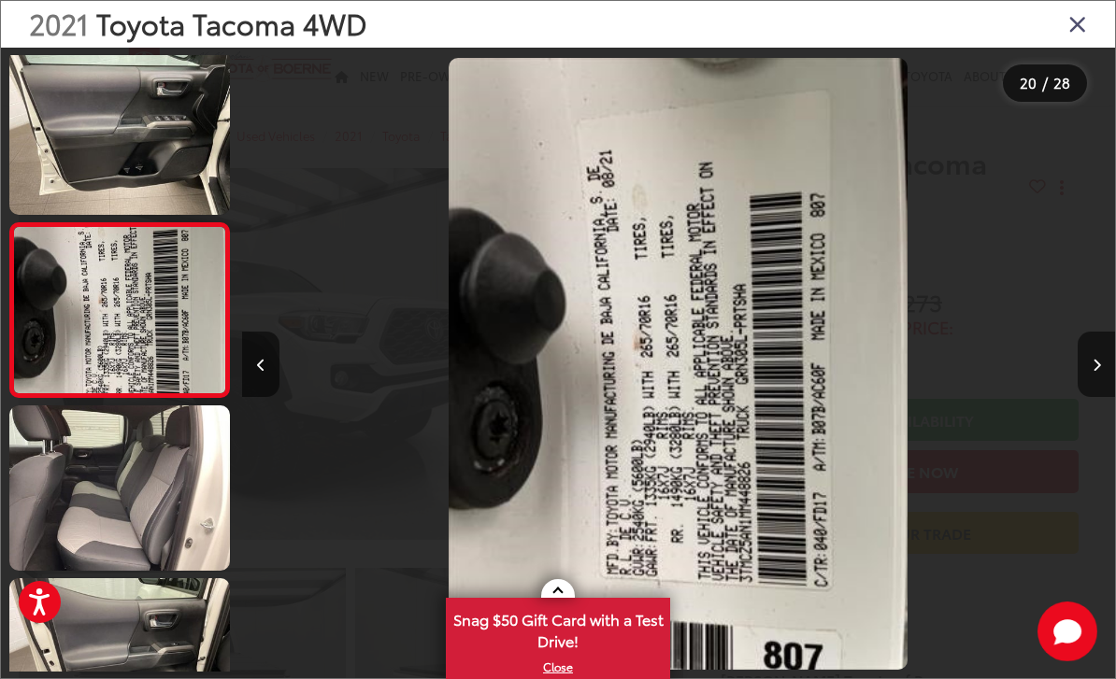
click at [1106, 396] on button "Next image" at bounding box center [1096, 364] width 37 height 65
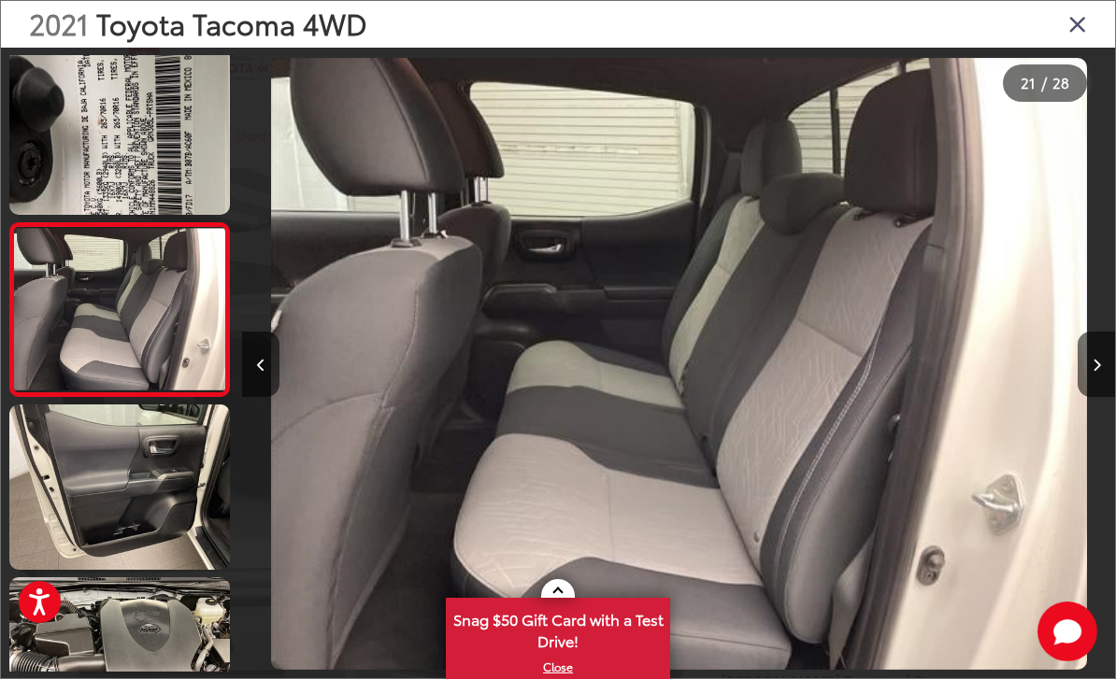
click at [1098, 396] on button "Next image" at bounding box center [1096, 364] width 37 height 65
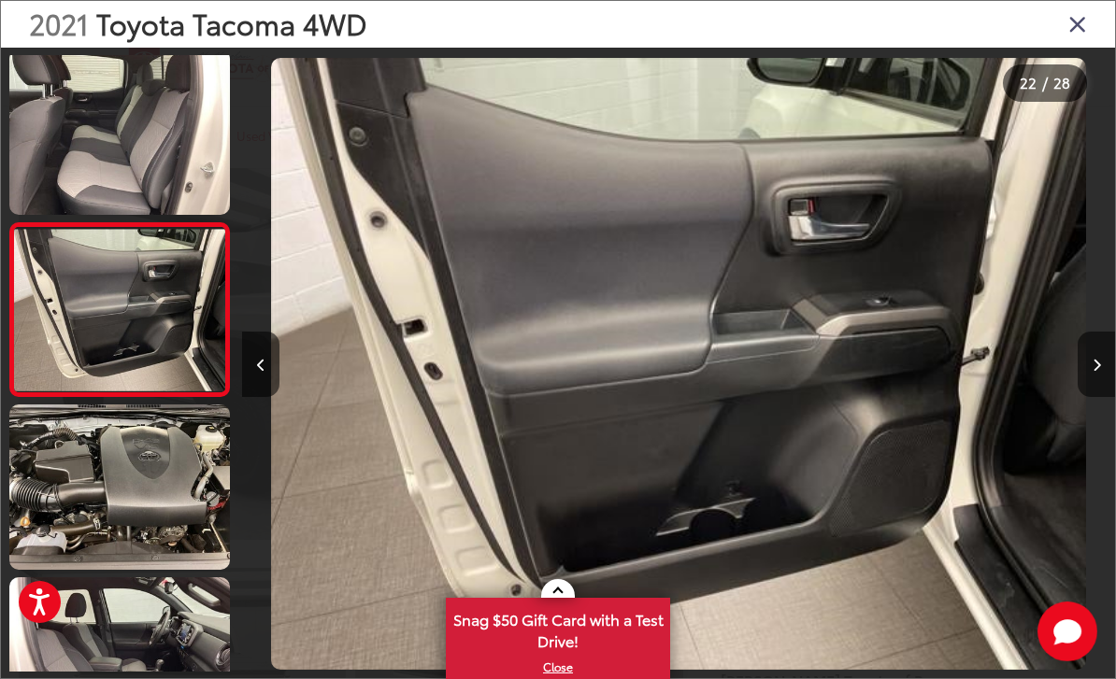
click at [1091, 396] on button "Next image" at bounding box center [1096, 364] width 37 height 65
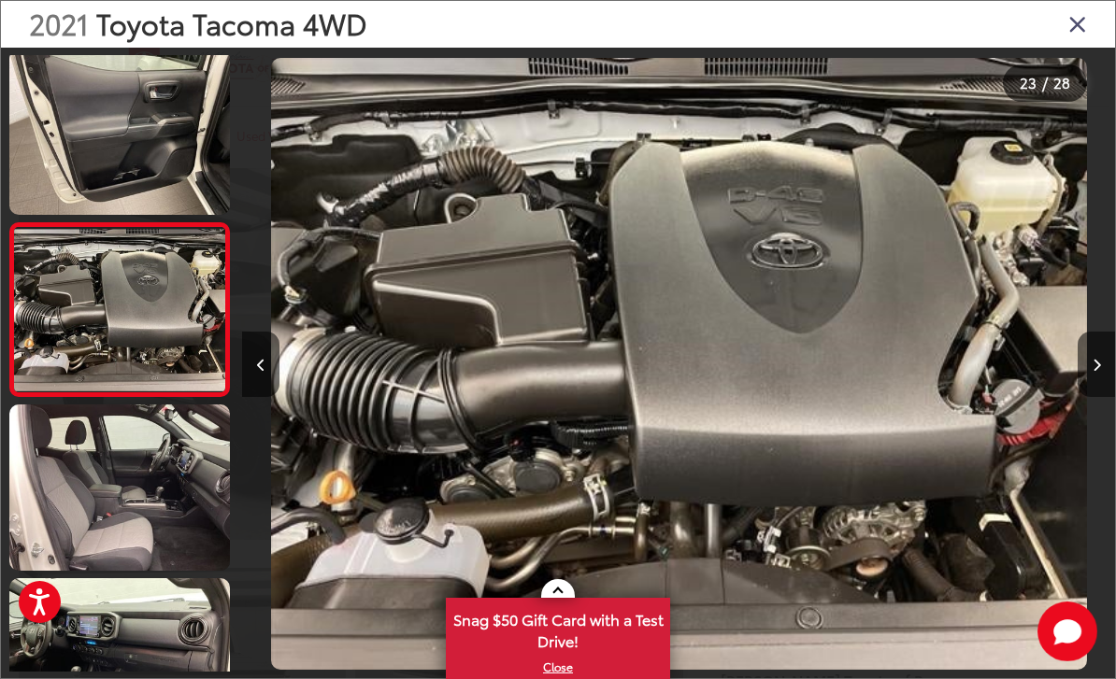
click at [1095, 397] on button "Next image" at bounding box center [1096, 364] width 37 height 65
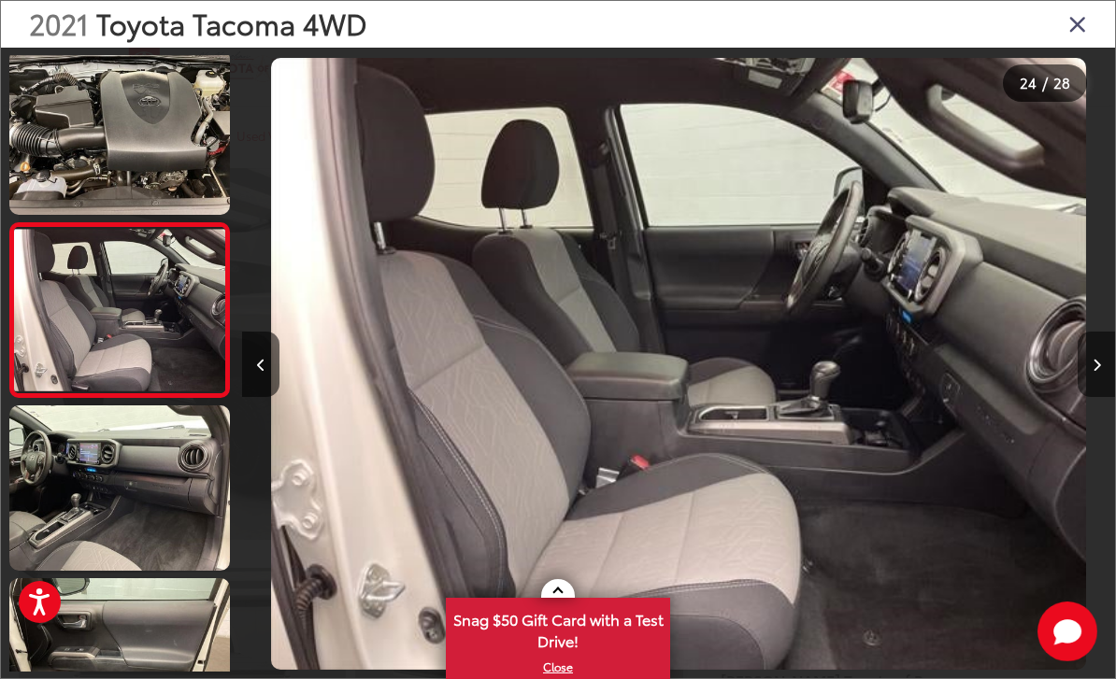
click at [1106, 397] on button "Next image" at bounding box center [1096, 364] width 37 height 65
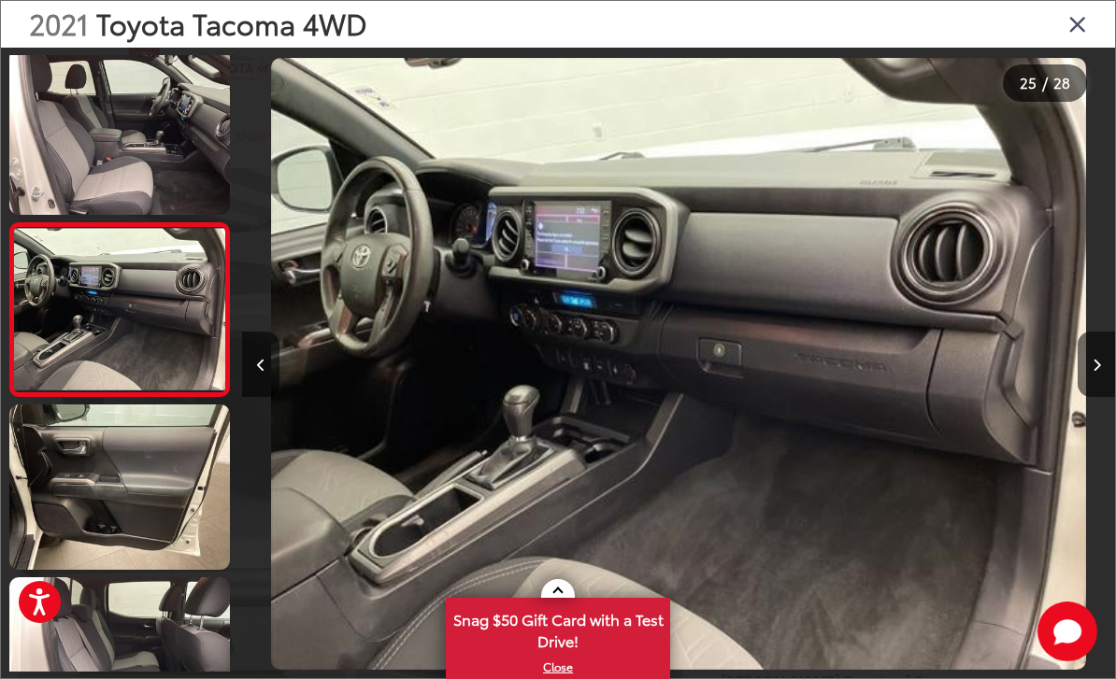
click at [1095, 397] on button "Next image" at bounding box center [1096, 364] width 37 height 65
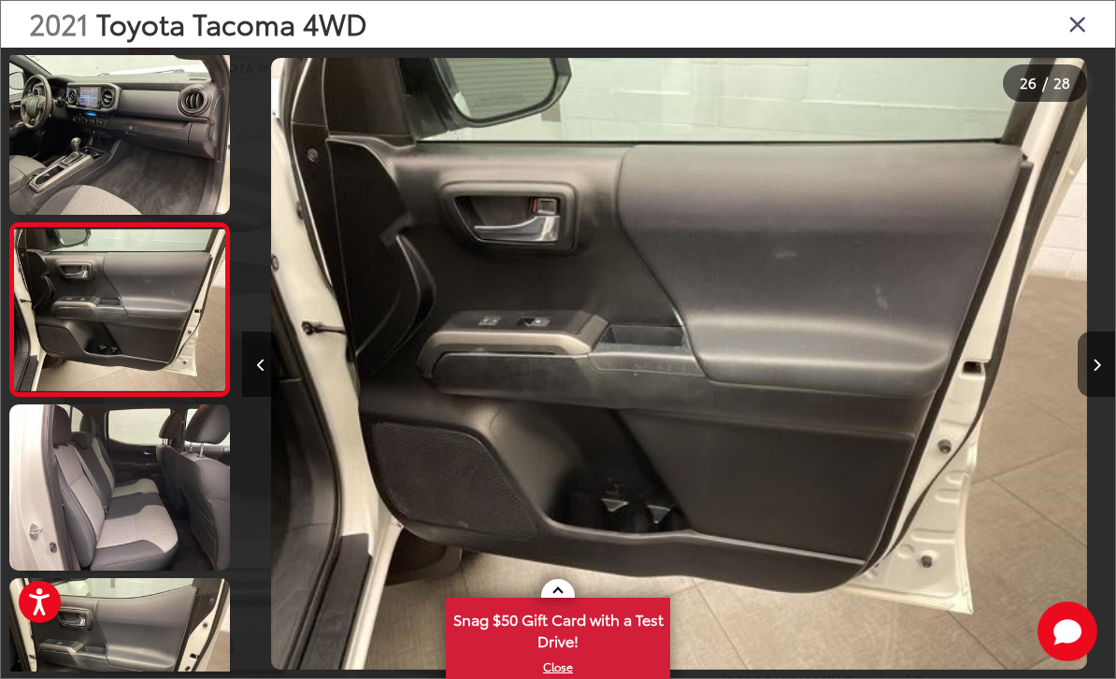
click at [1075, 22] on icon "Close gallery" at bounding box center [1077, 23] width 19 height 24
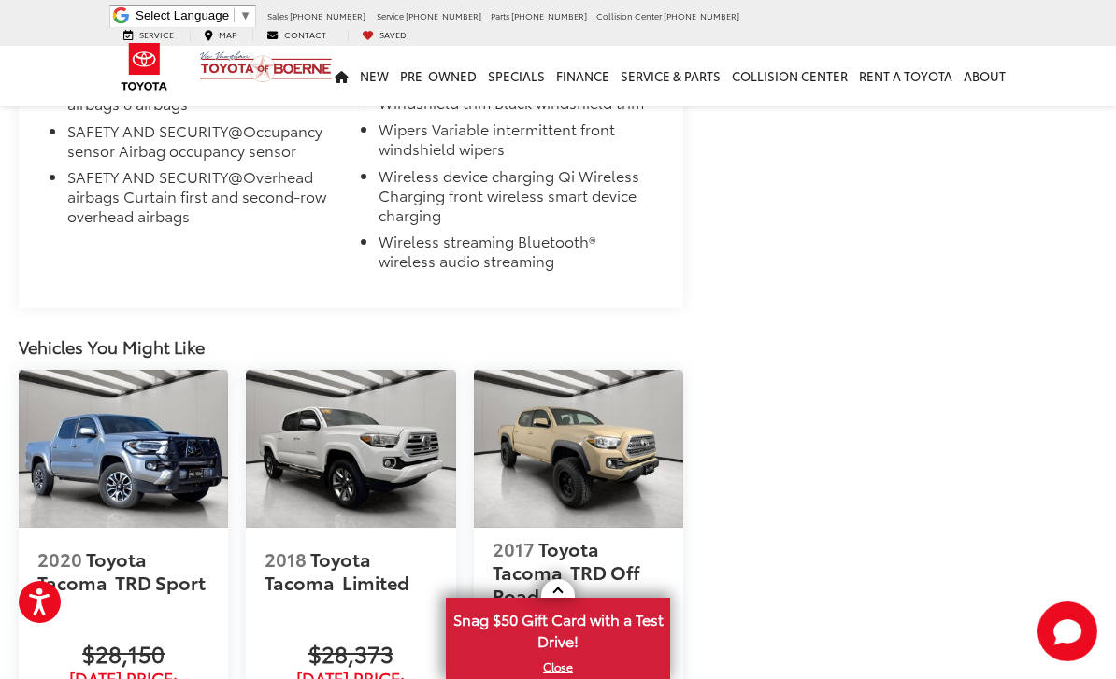
click at [615, 370] on img at bounding box center [578, 448] width 209 height 157
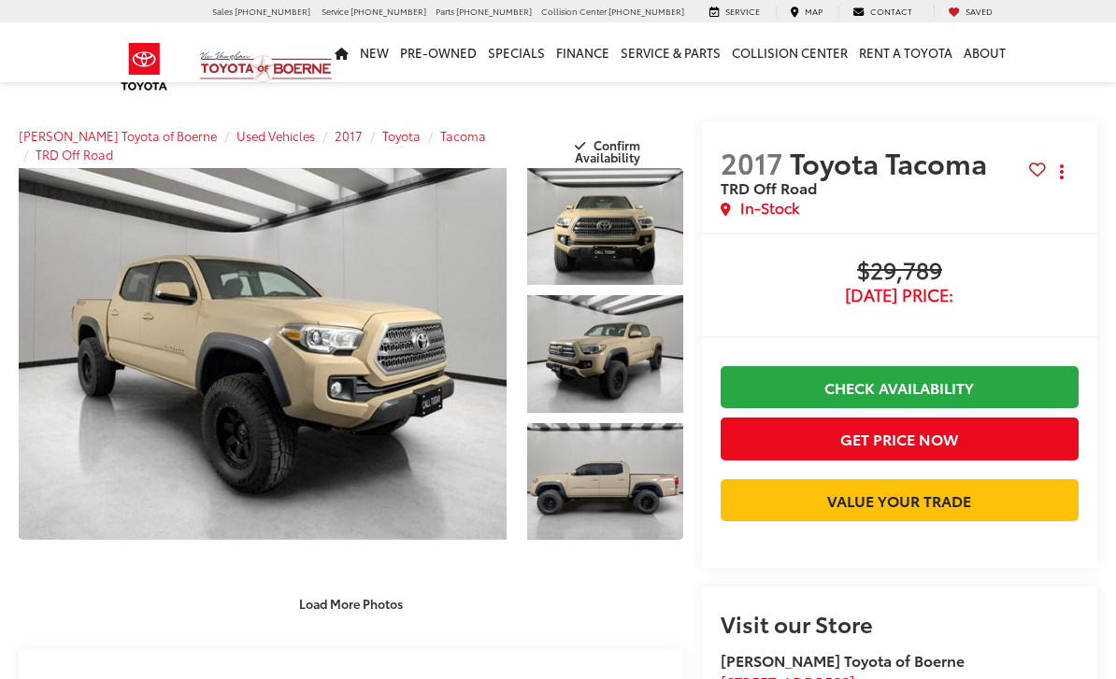
click at [77, 465] on link "Expand Photo 0" at bounding box center [263, 354] width 488 height 372
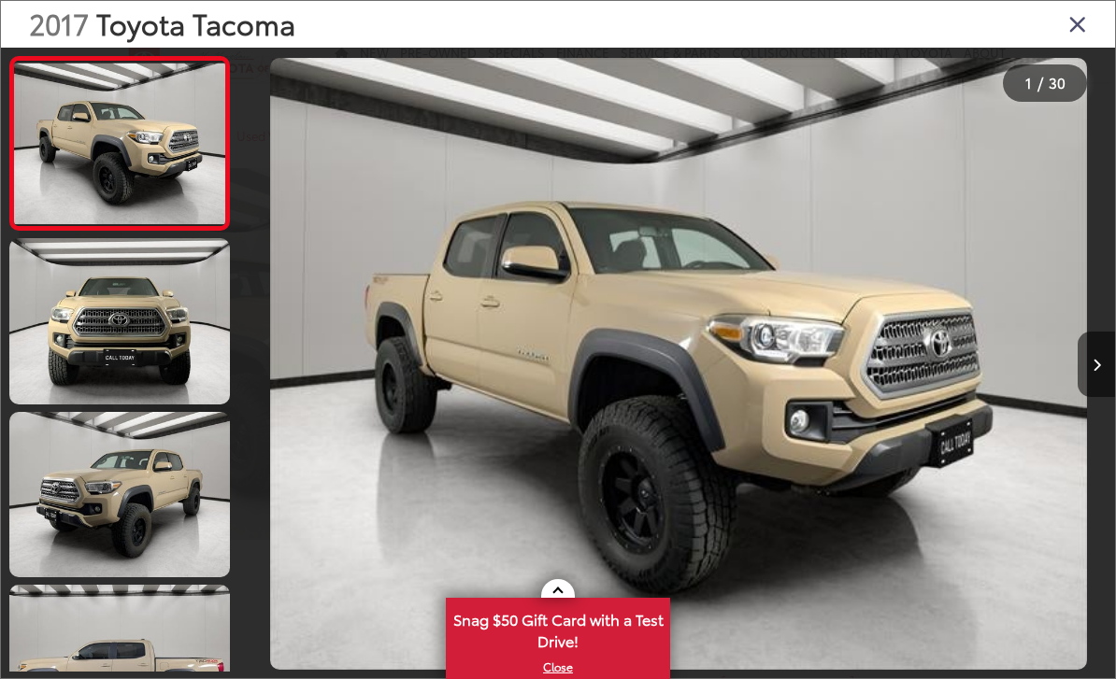
click at [1095, 397] on button "Next image" at bounding box center [1096, 364] width 37 height 65
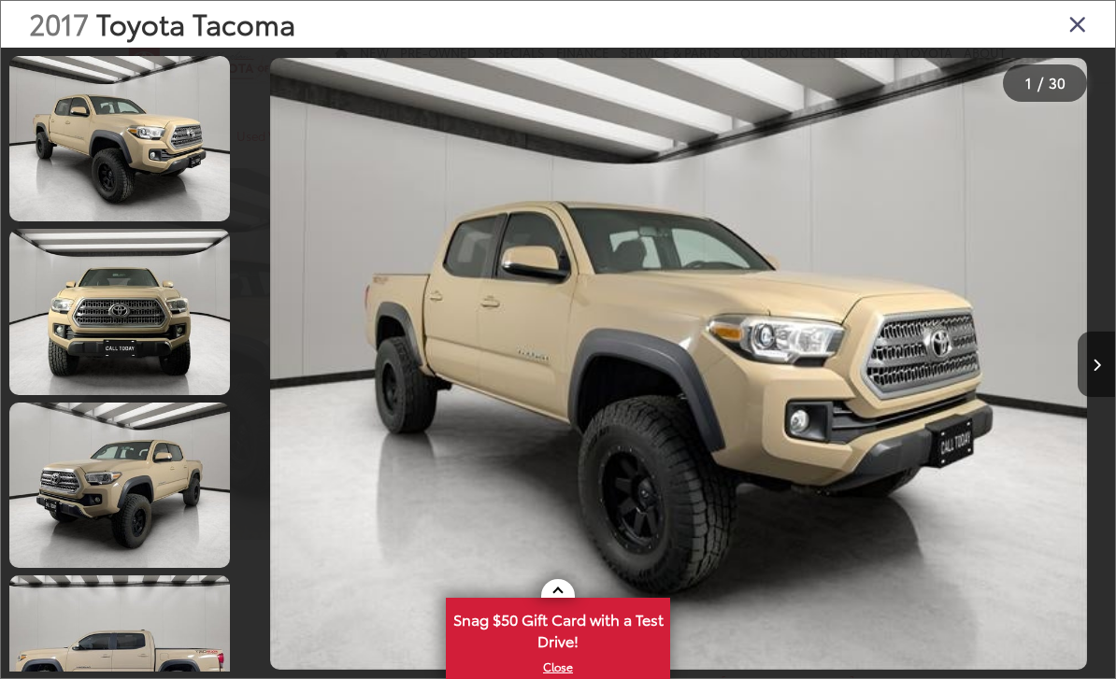
click at [1104, 396] on button "Next image" at bounding box center [1096, 364] width 37 height 65
click at [1097, 394] on button "Next image" at bounding box center [1096, 364] width 37 height 65
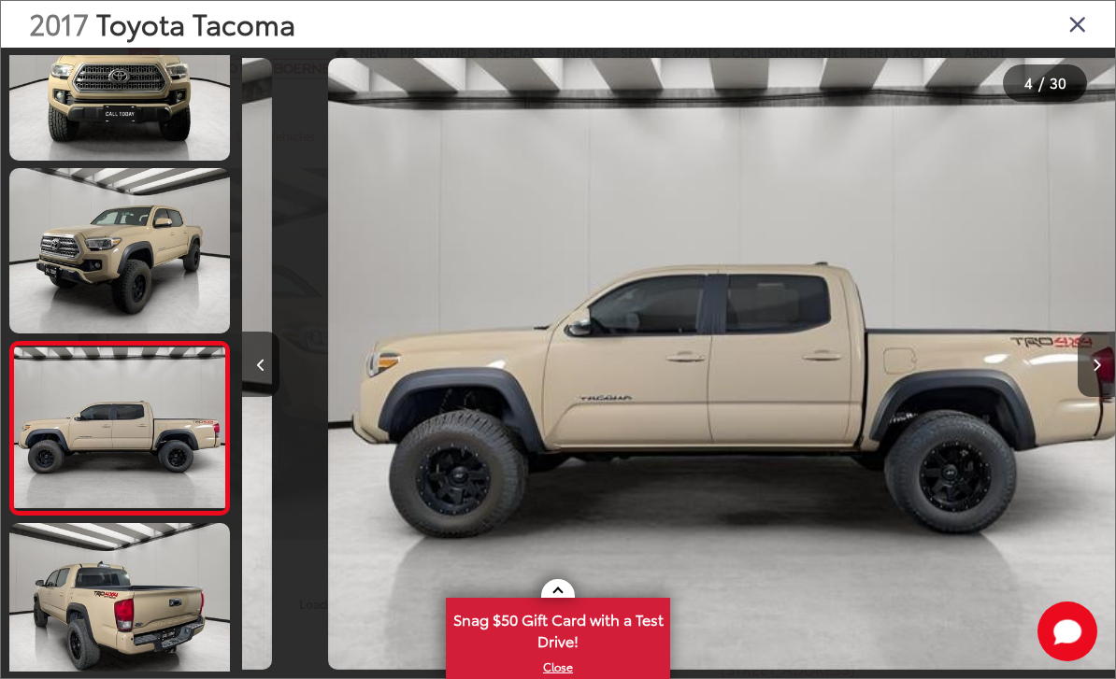
scroll to position [353, 0]
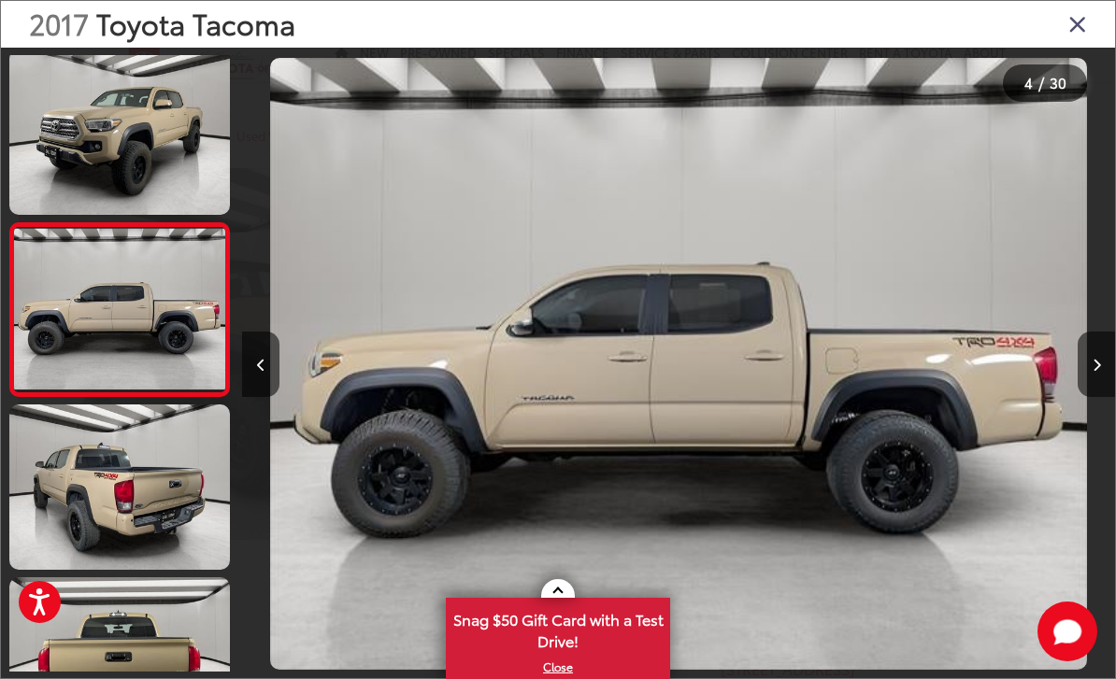
click at [1085, 394] on button "Next image" at bounding box center [1096, 364] width 37 height 65
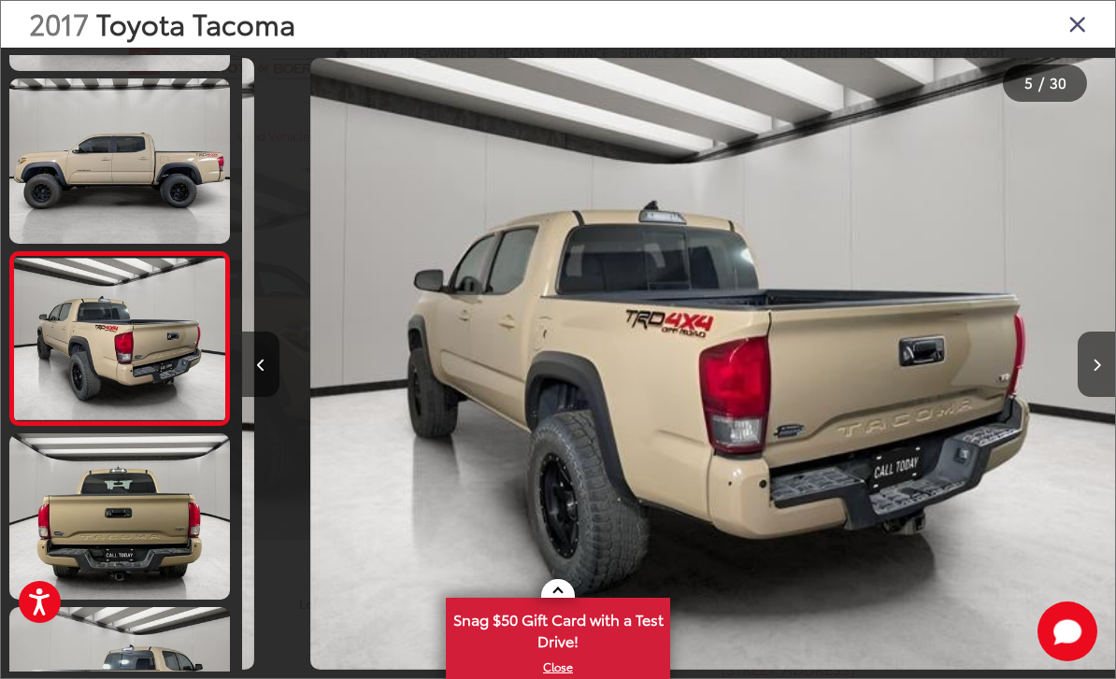
scroll to position [526, 0]
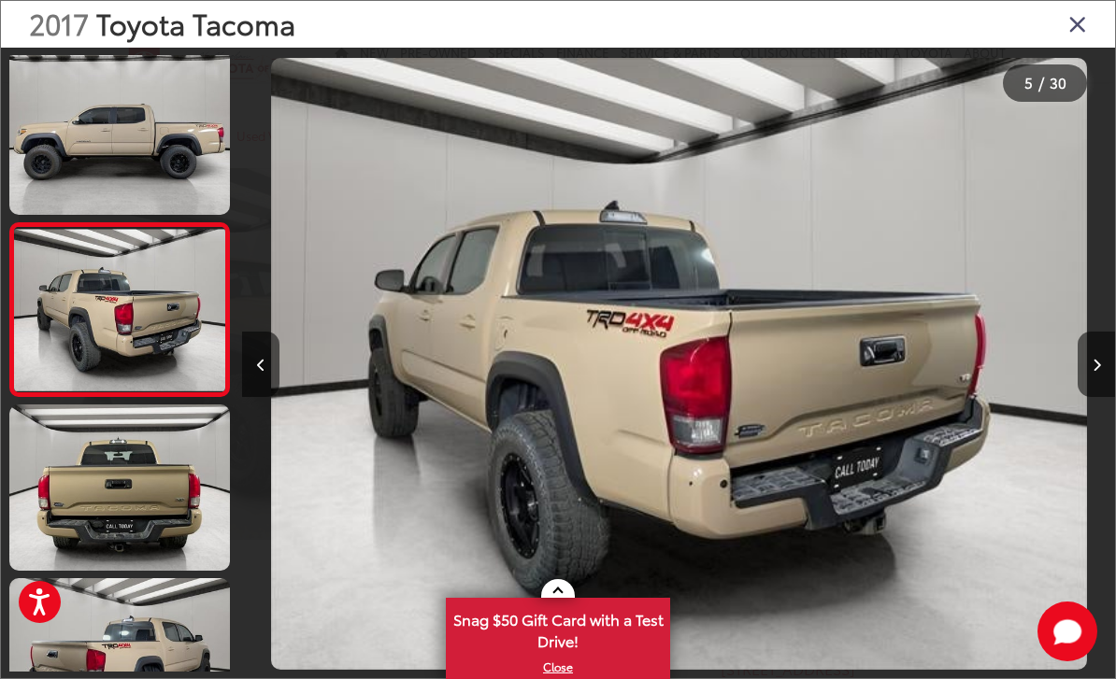
click at [1083, 395] on button "Next image" at bounding box center [1096, 364] width 37 height 65
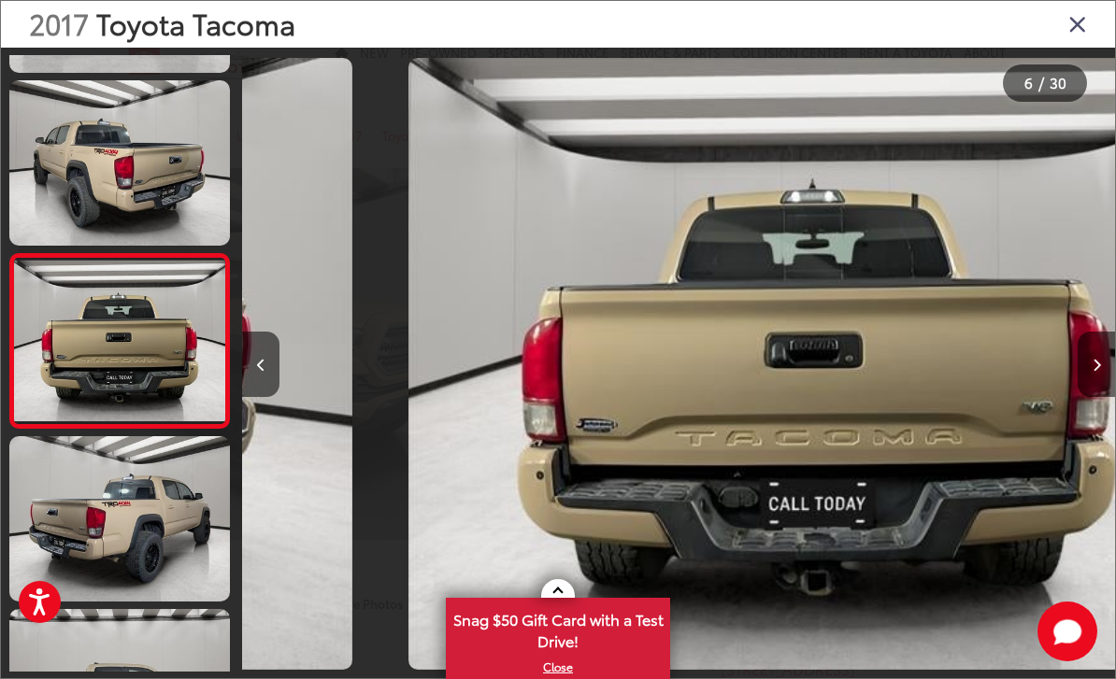
scroll to position [699, 0]
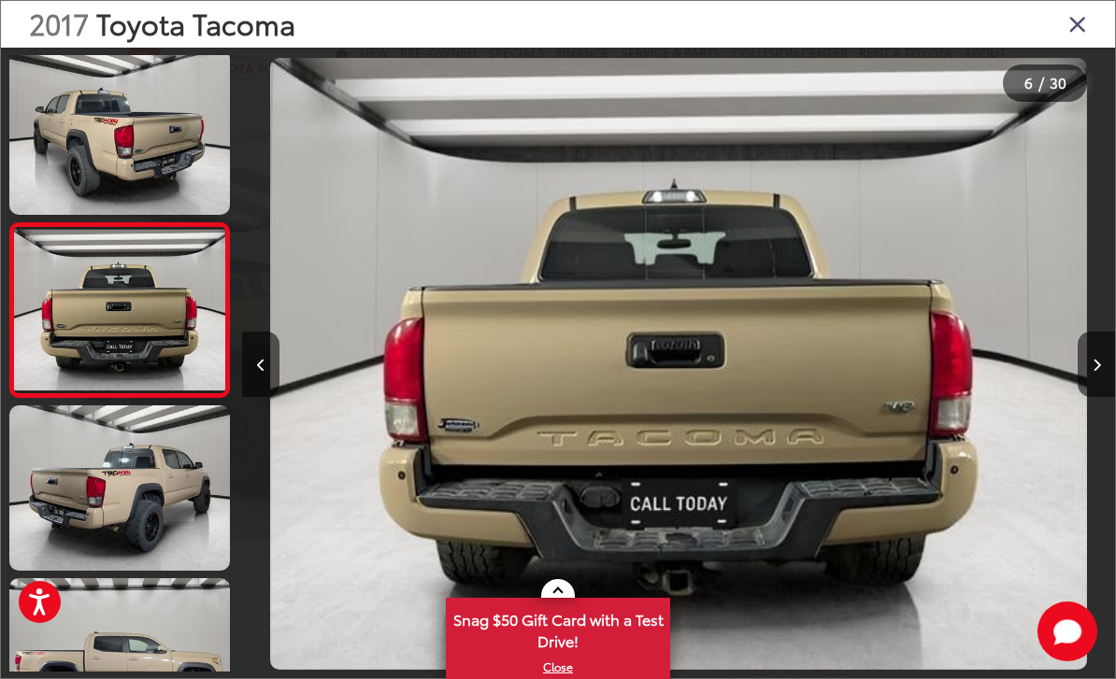
click at [1086, 395] on button "Next image" at bounding box center [1096, 364] width 37 height 65
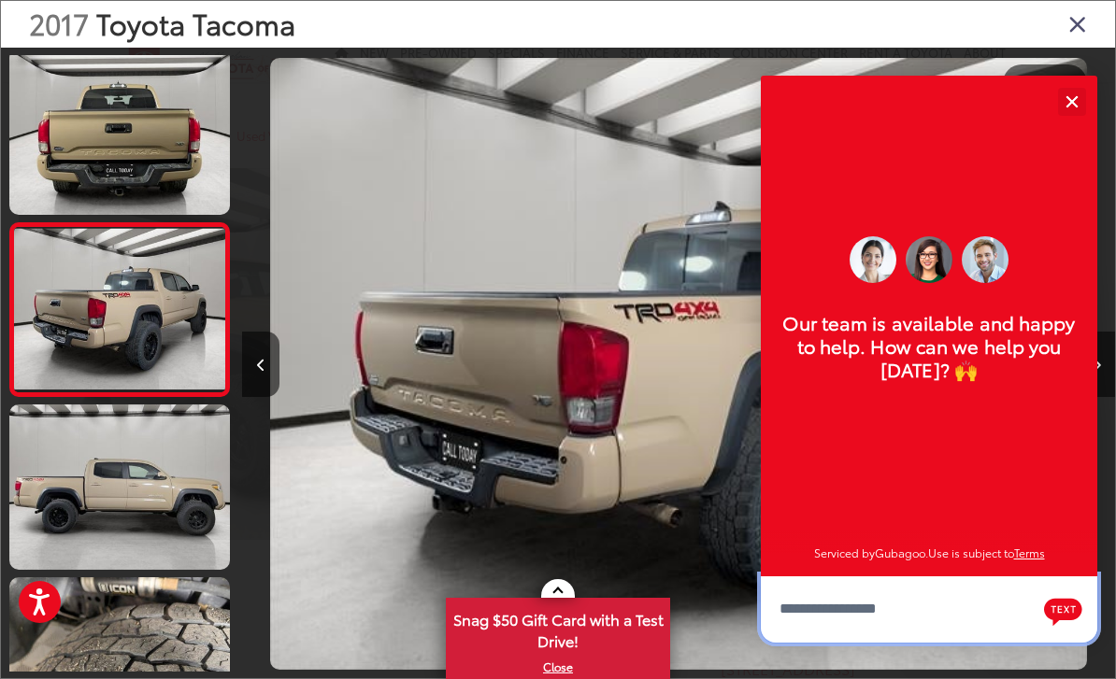
scroll to position [21, 0]
click at [1076, 113] on button "Close" at bounding box center [1071, 101] width 40 height 40
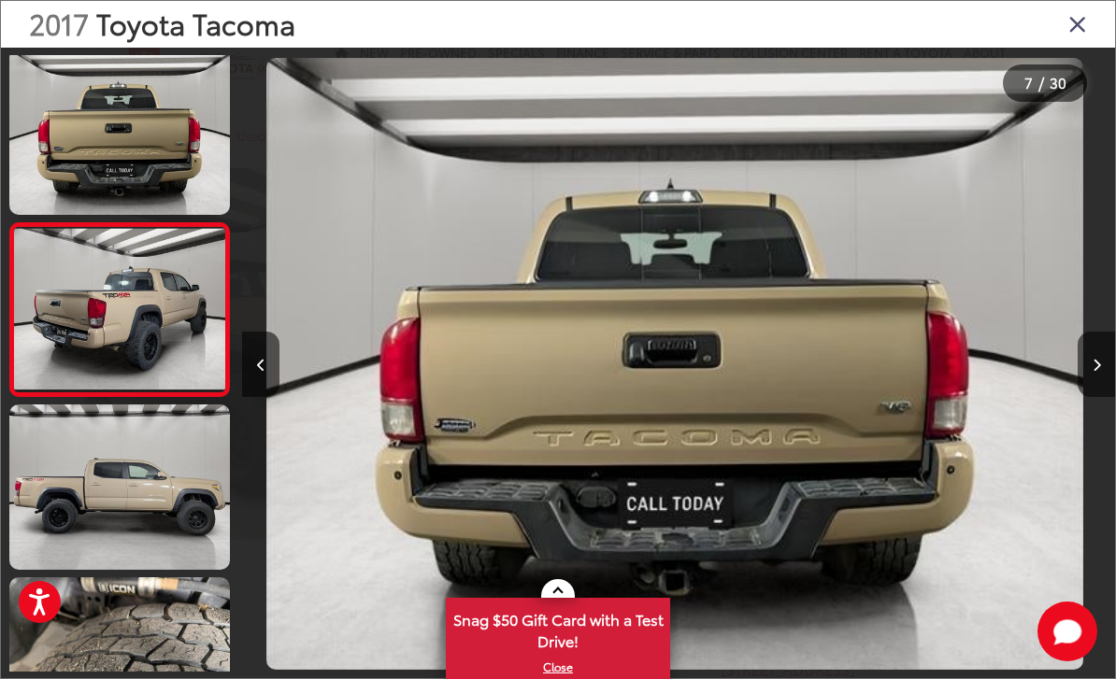
scroll to position [0, 4366]
click at [1085, 30] on icon "Close gallery" at bounding box center [1077, 23] width 19 height 24
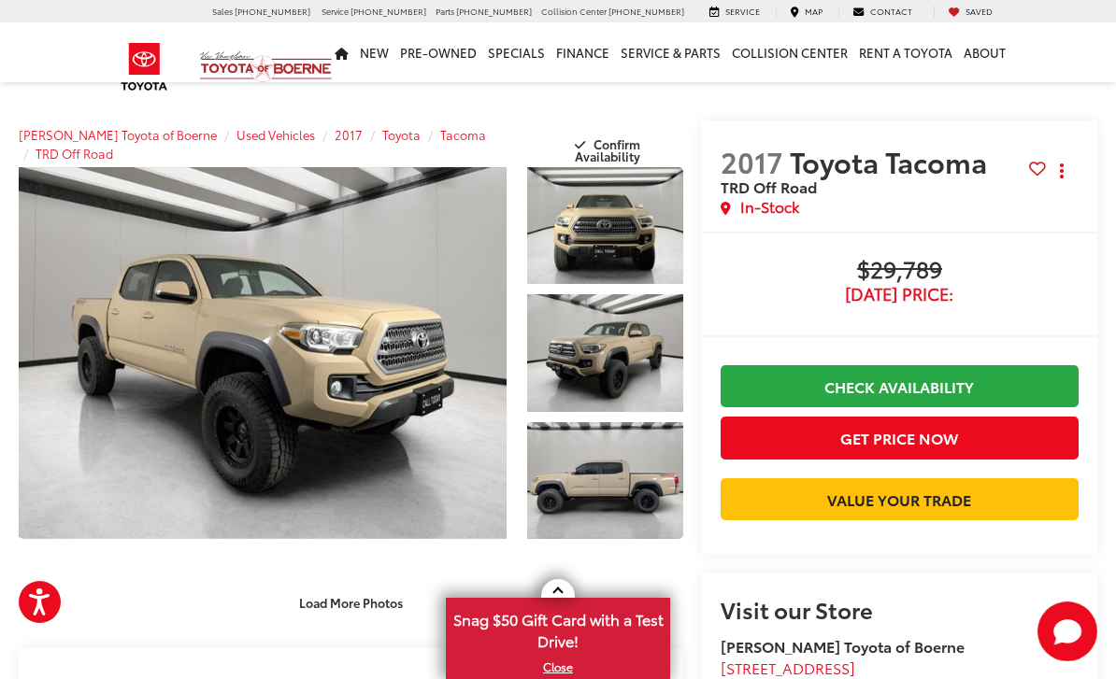
scroll to position [0, 0]
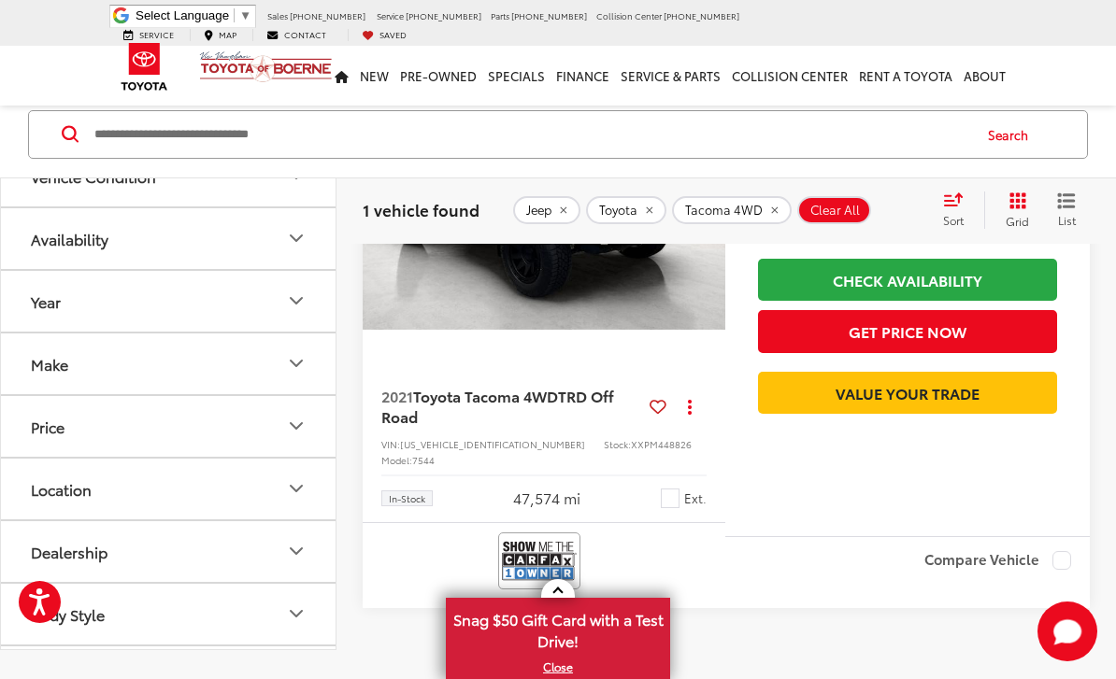
scroll to position [347, 0]
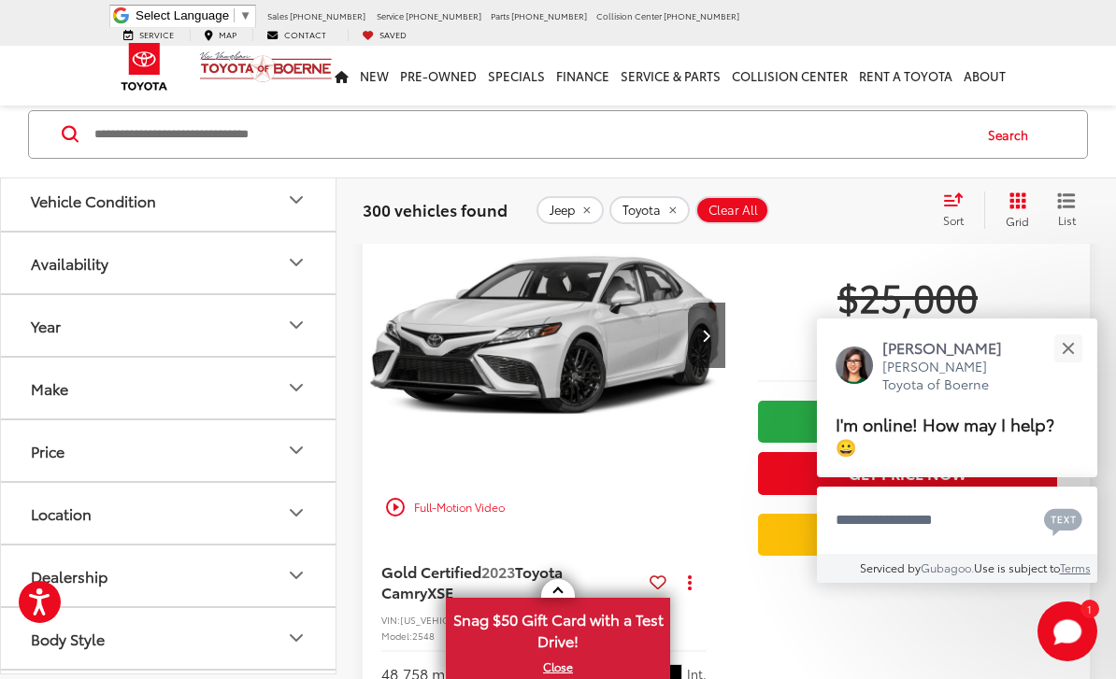
scroll to position [207, 0]
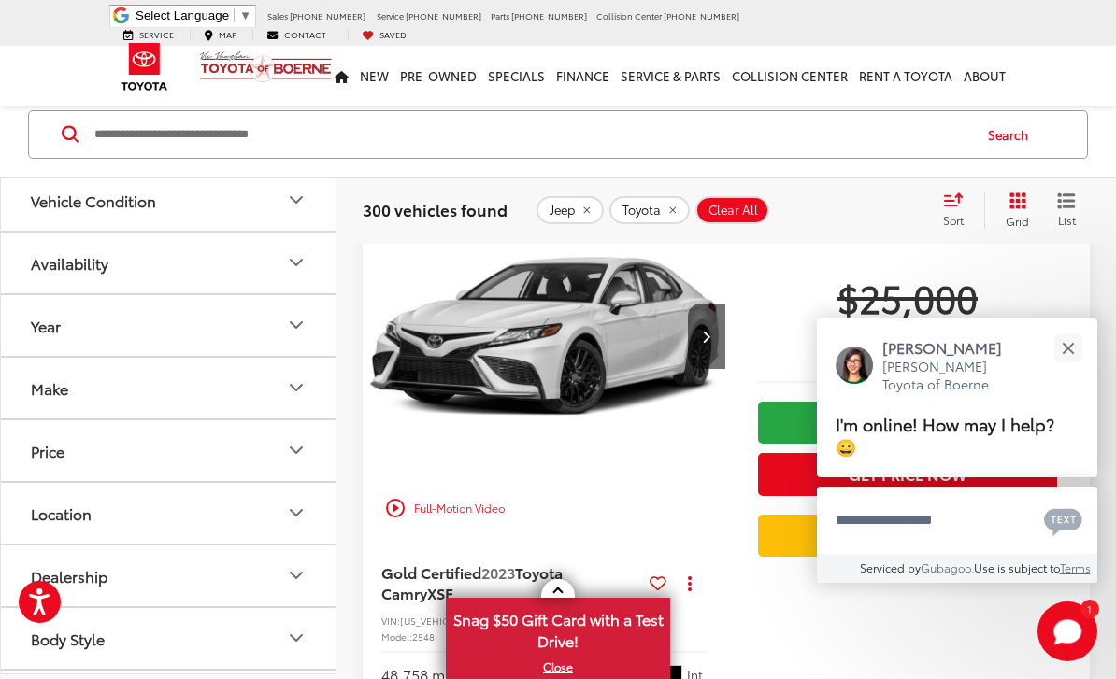
click at [42, 465] on button "Price" at bounding box center [169, 451] width 336 height 61
click at [50, 593] on button "Model & Trim" at bounding box center [169, 577] width 336 height 61
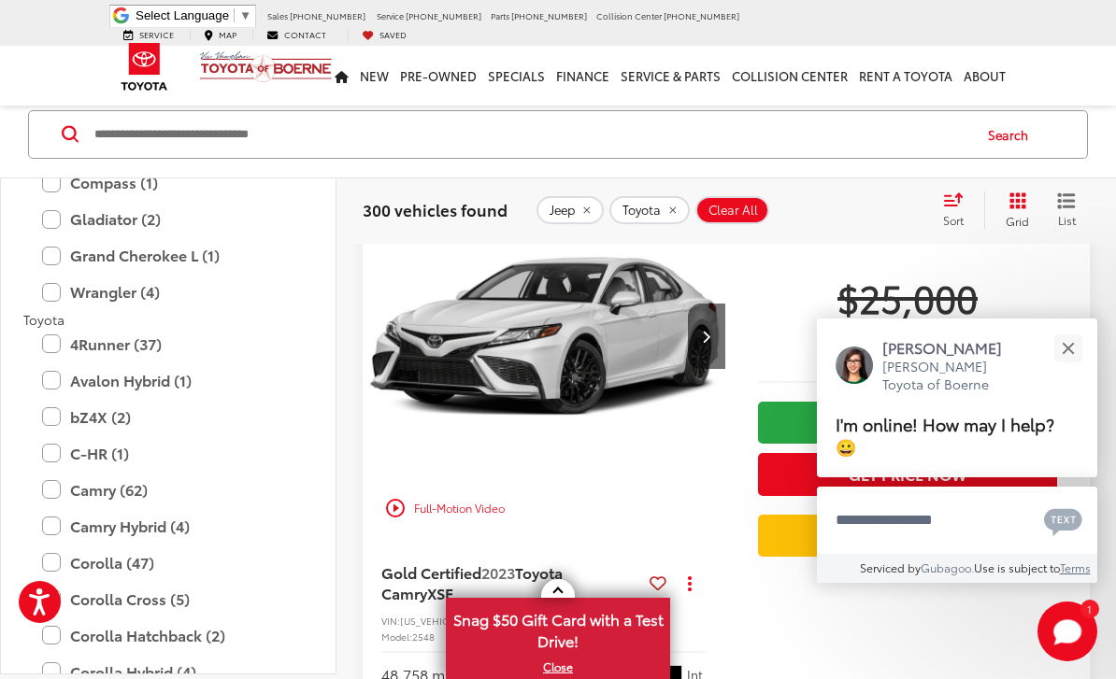
scroll to position [1188, 0]
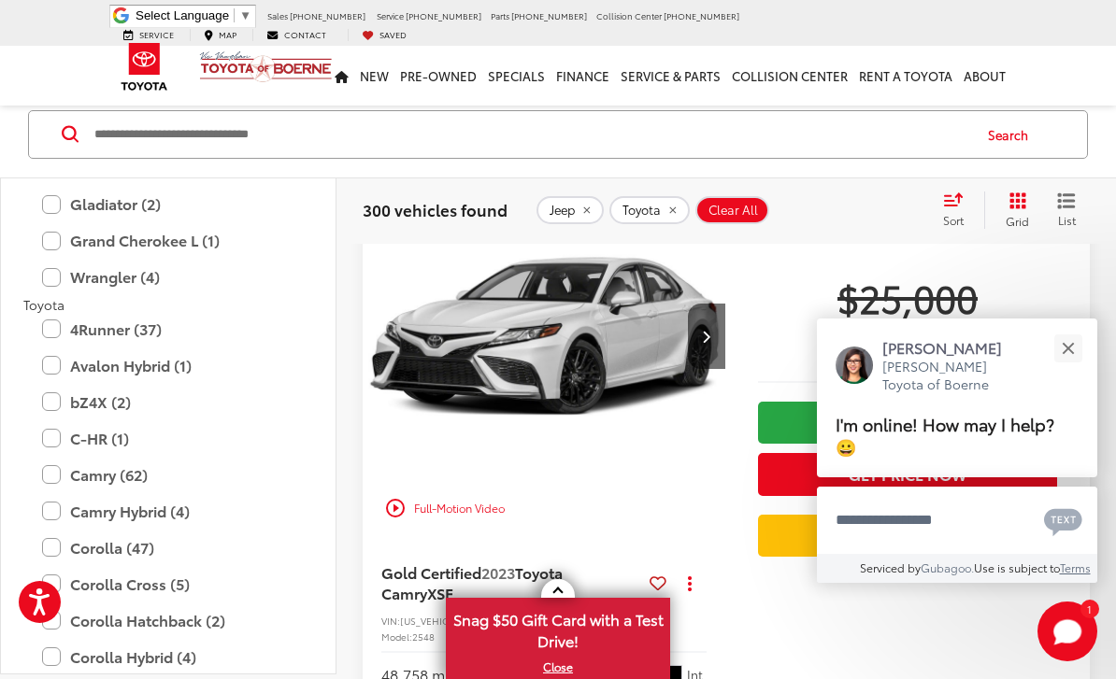
click at [44, 283] on label "Wrangler (4)" at bounding box center [168, 277] width 252 height 33
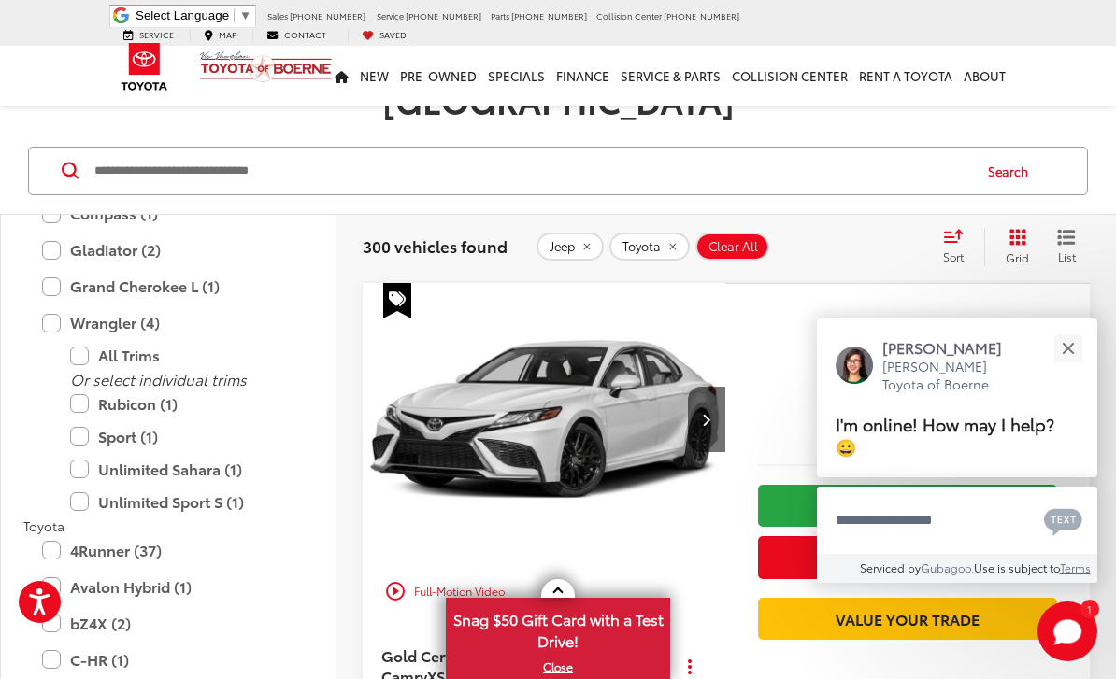
scroll to position [122, 0]
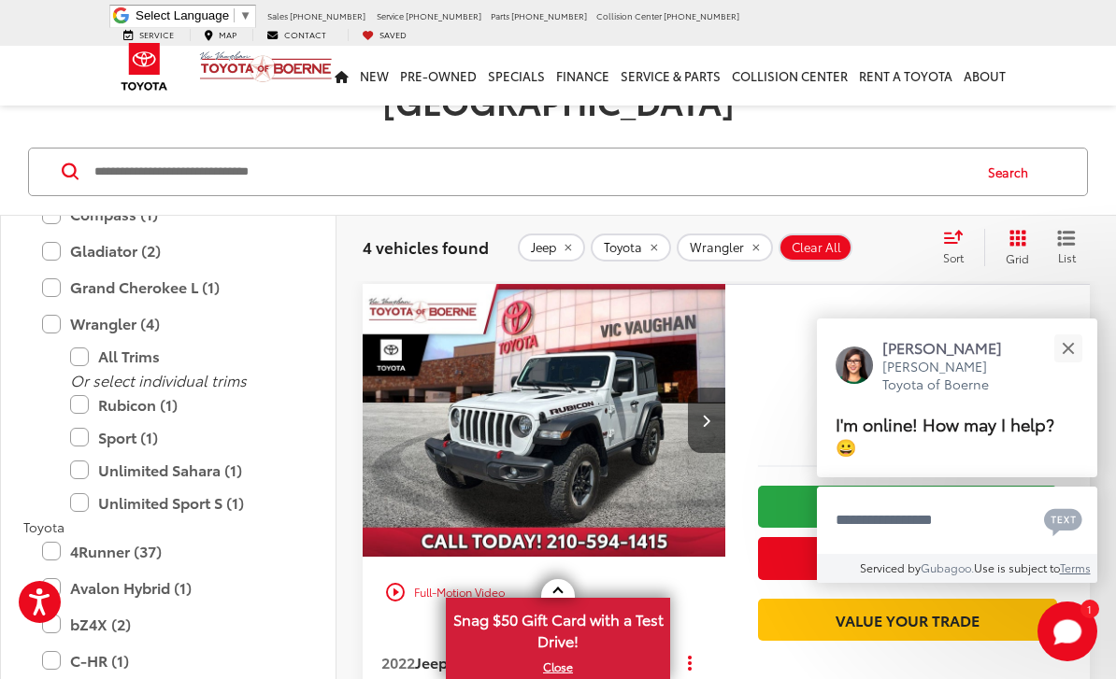
click at [82, 389] on label "Rubicon (1)" at bounding box center [182, 405] width 224 height 33
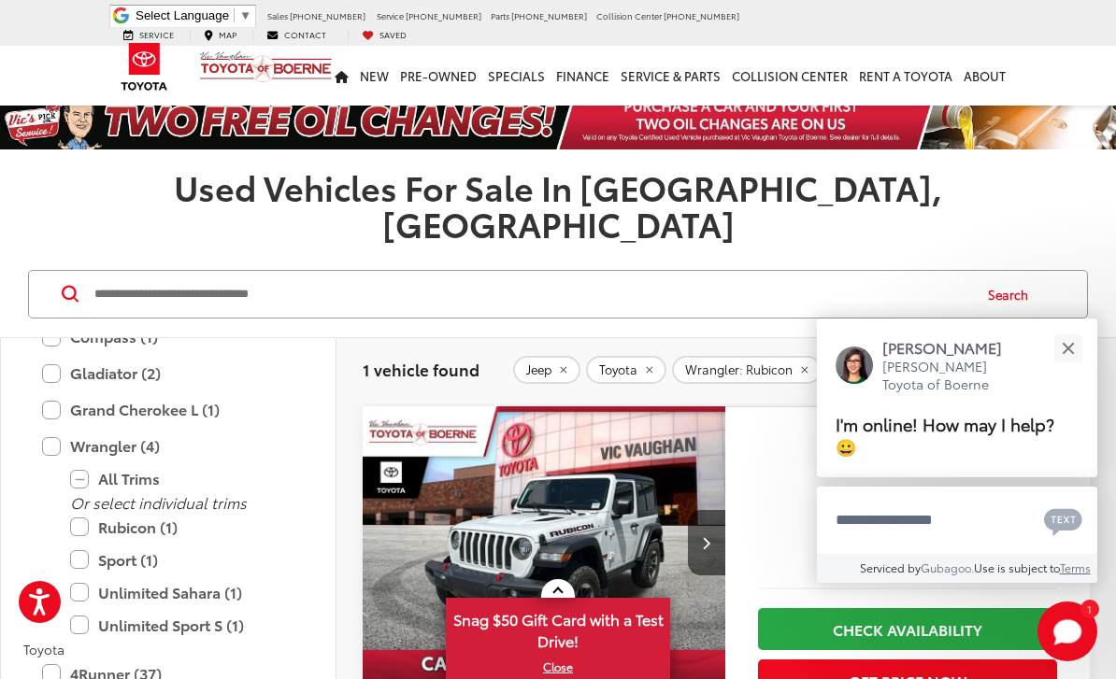
scroll to position [182, 0]
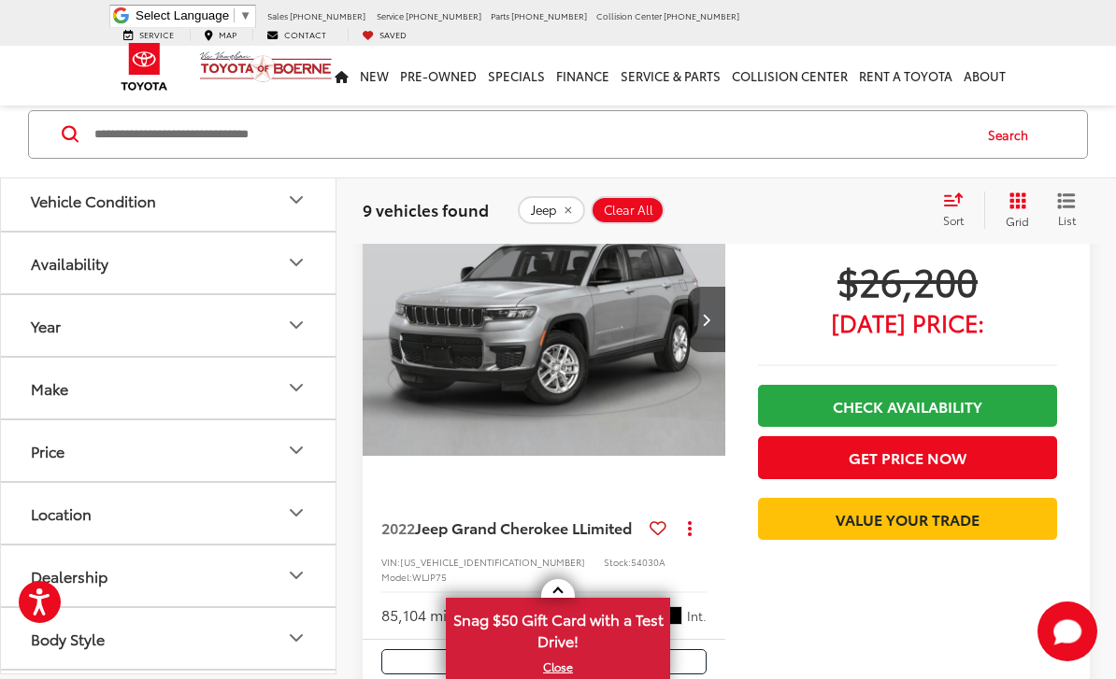
click at [64, 645] on div "Body Style" at bounding box center [68, 639] width 74 height 18
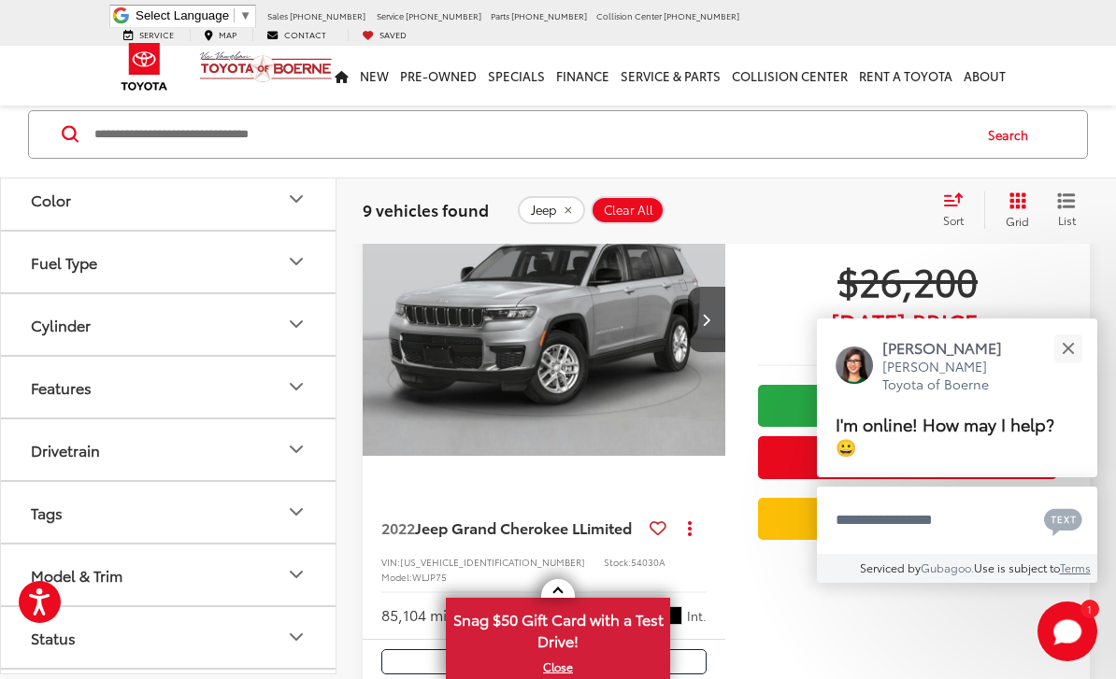
scroll to position [1195, 0]
click at [46, 582] on div "Model & Trim" at bounding box center [77, 577] width 92 height 18
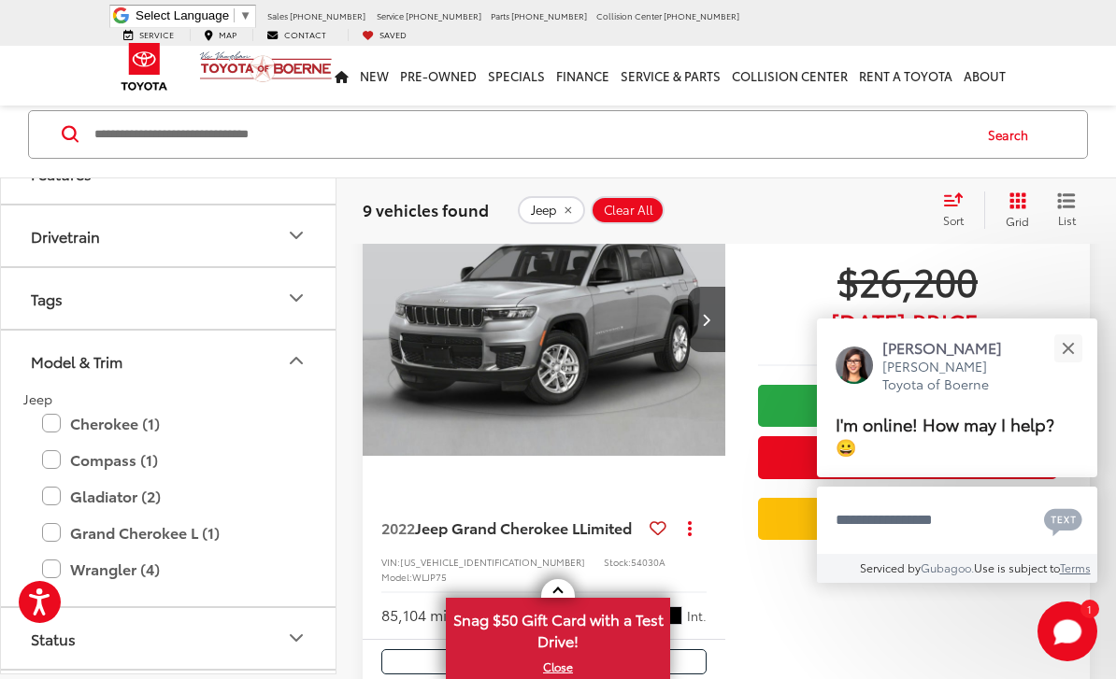
scroll to position [1409, 0]
click at [567, 205] on button "Jeep" at bounding box center [551, 210] width 67 height 28
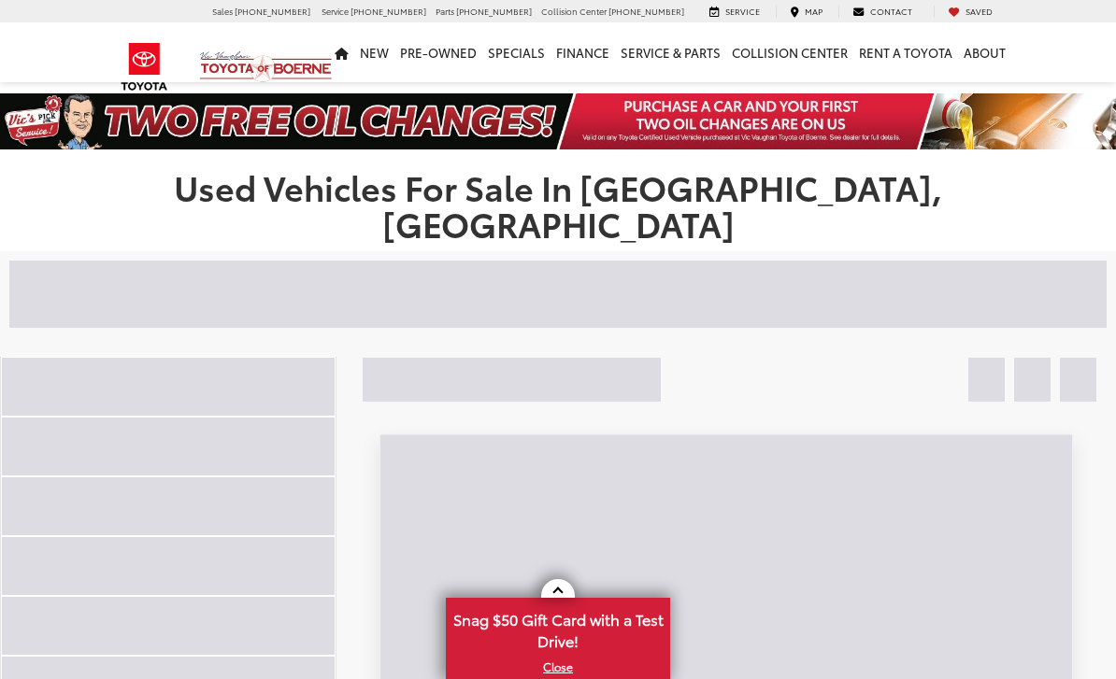
scroll to position [132, 0]
